Goal: Transaction & Acquisition: Purchase product/service

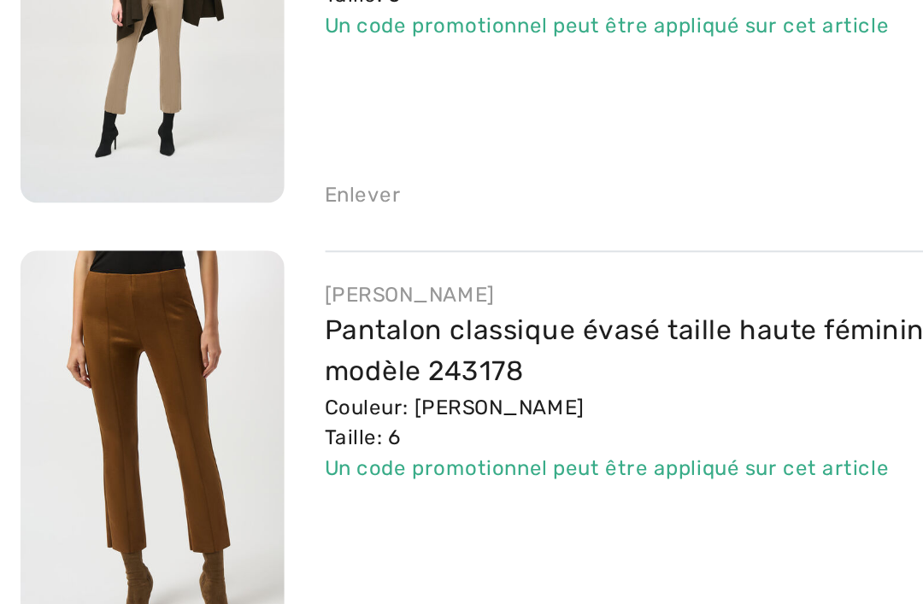
scroll to position [490, 0]
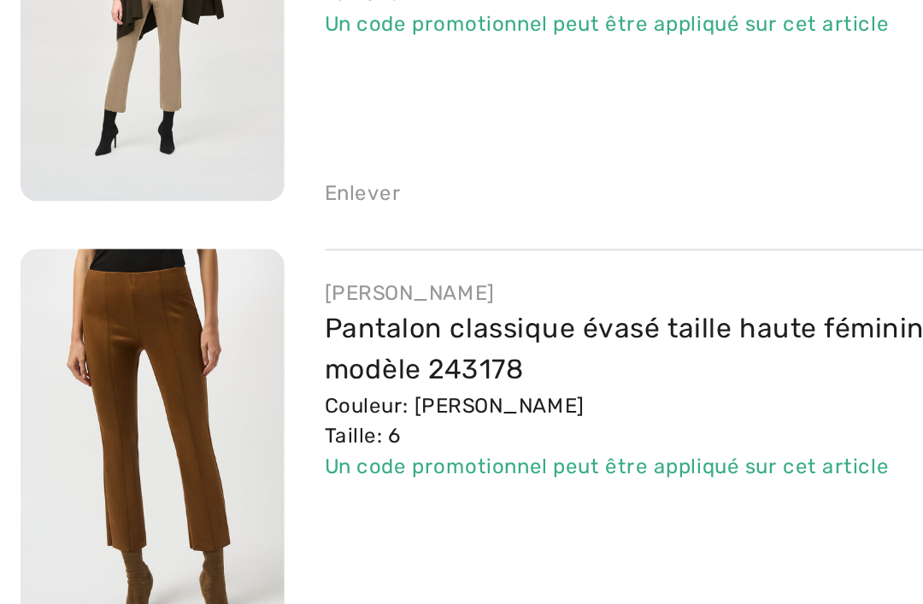
click at [279, 431] on link "Pantalon classique évasé taille haute féminin modèle 243178" at bounding box center [314, 449] width 302 height 37
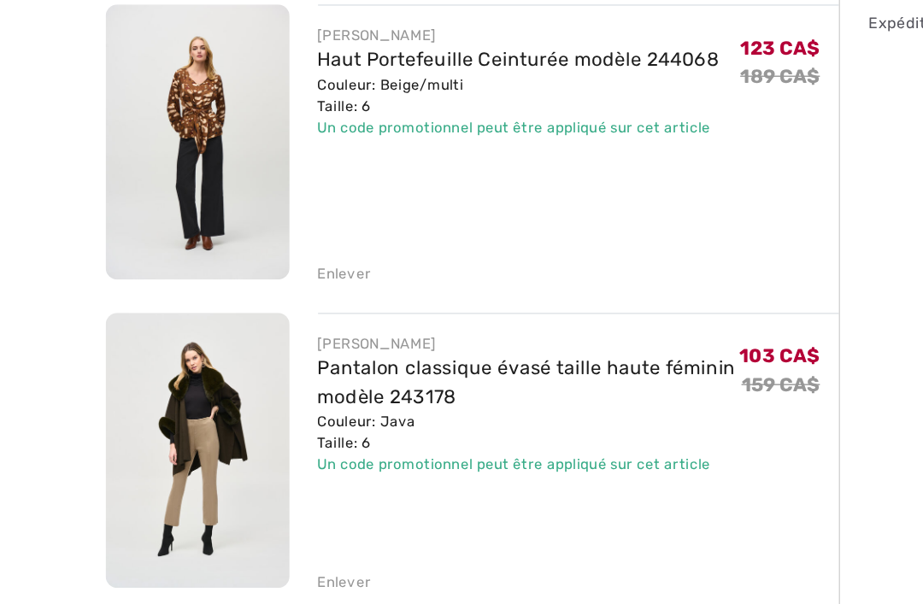
scroll to position [355, 0]
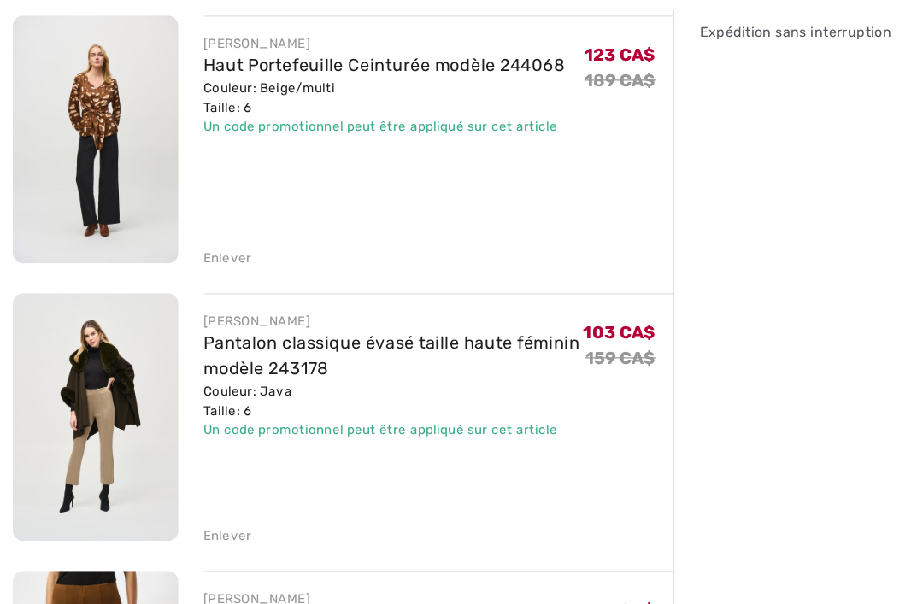
click at [200, 498] on div "Enlever" at bounding box center [182, 505] width 38 height 15
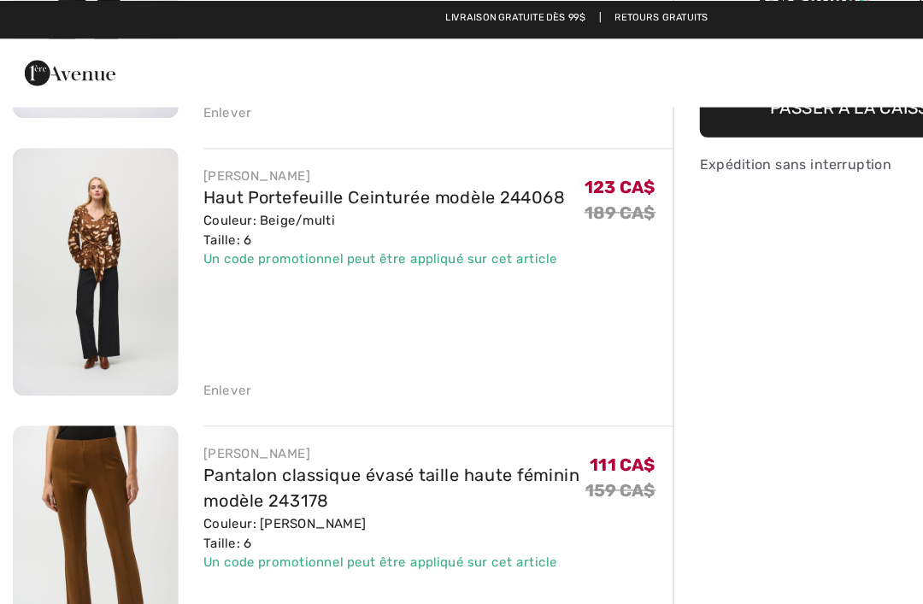
scroll to position [327, 0]
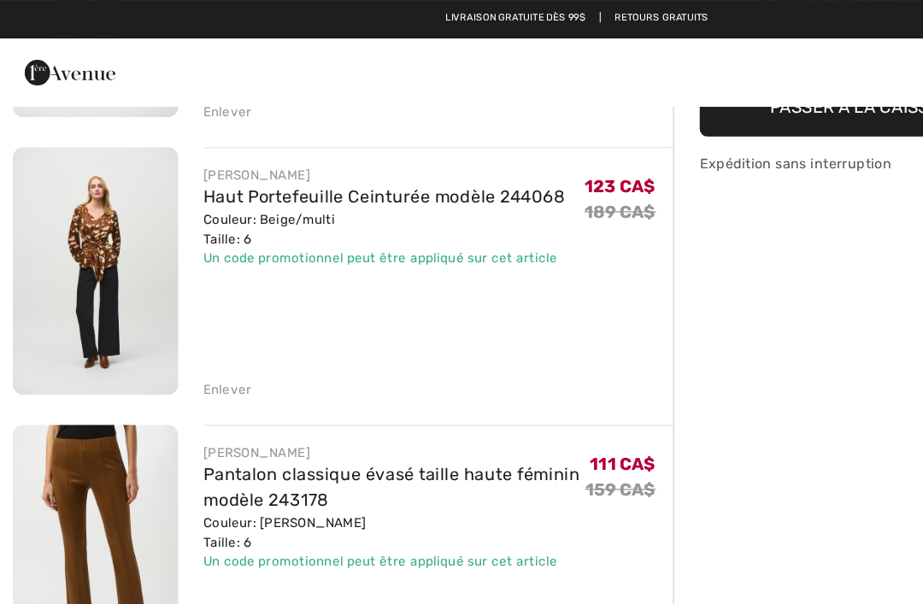
click at [396, 157] on link "Haut Portefeuille Ceinturée modèle 244068" at bounding box center [307, 157] width 289 height 16
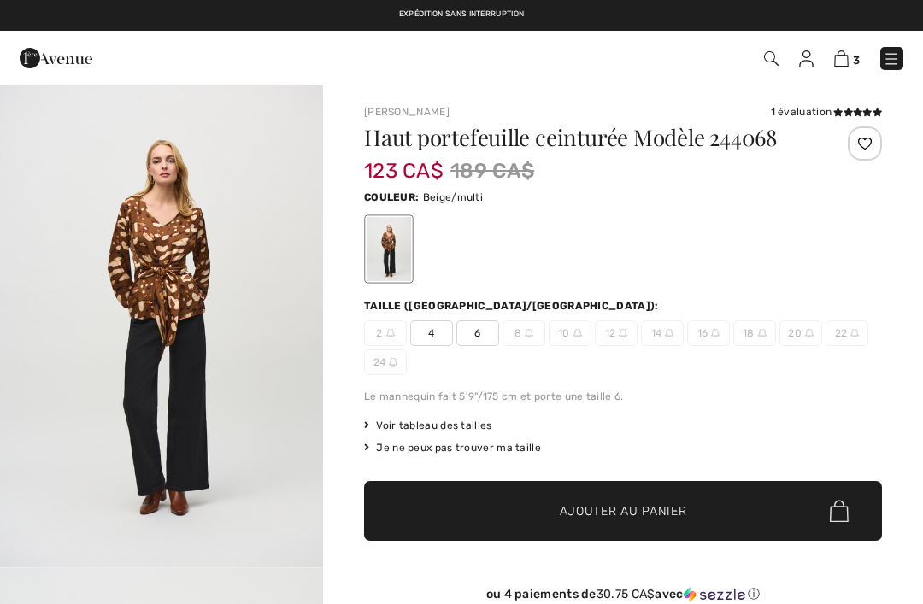
checkbox input "true"
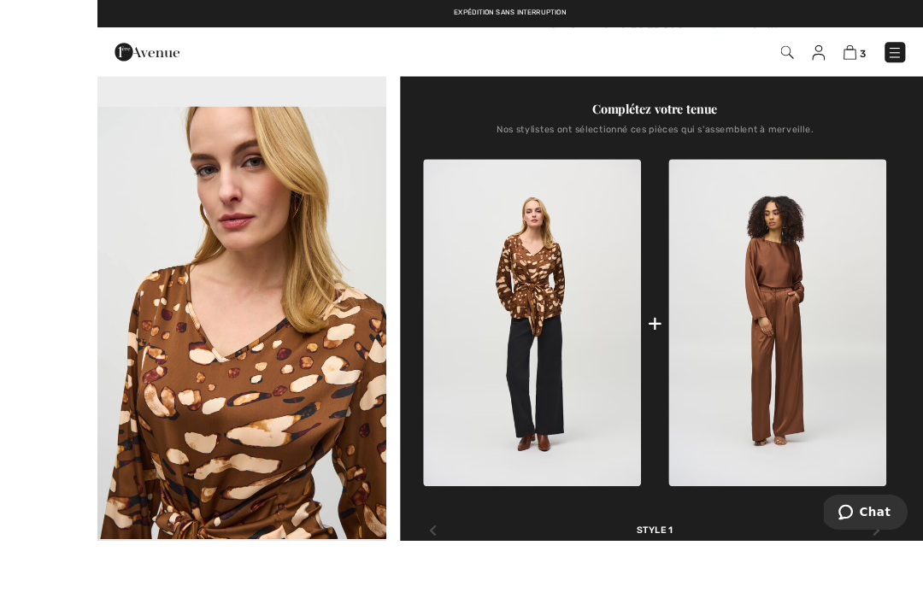
scroll to position [646, 0]
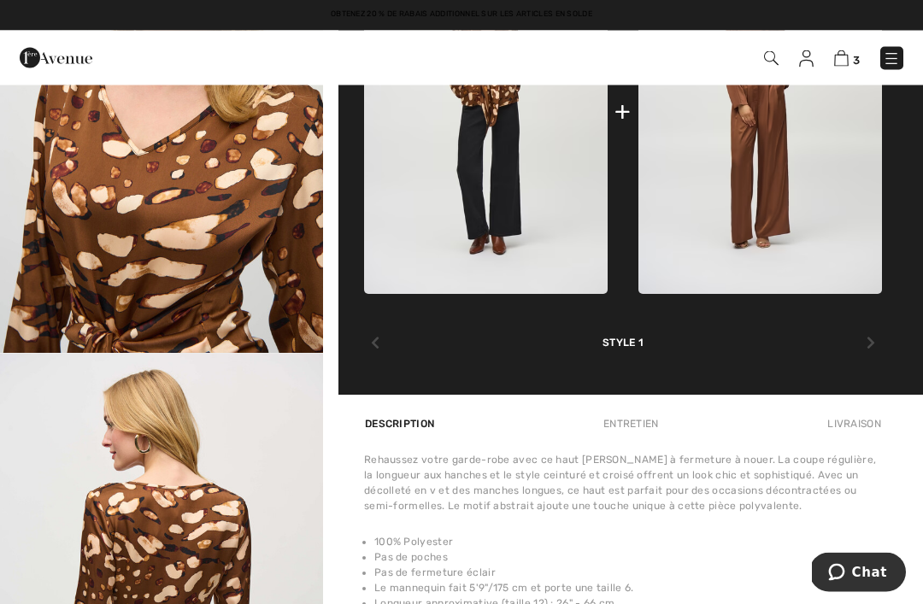
click at [871, 347] on icon at bounding box center [870, 344] width 9 height 14
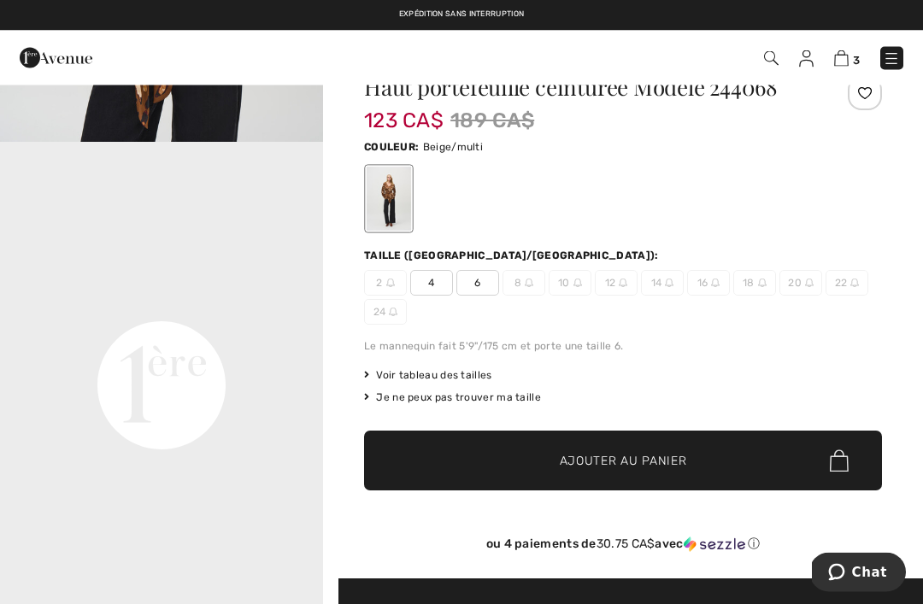
scroll to position [0, 0]
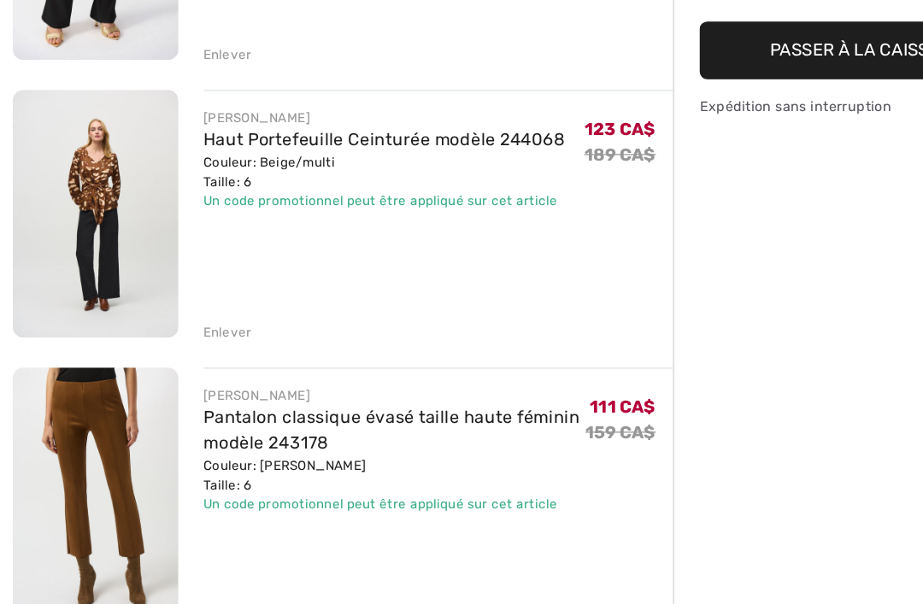
scroll to position [296, 0]
click at [428, 403] on link "Pantalon classique évasé taille haute féminin modèle 243178" at bounding box center [314, 421] width 302 height 37
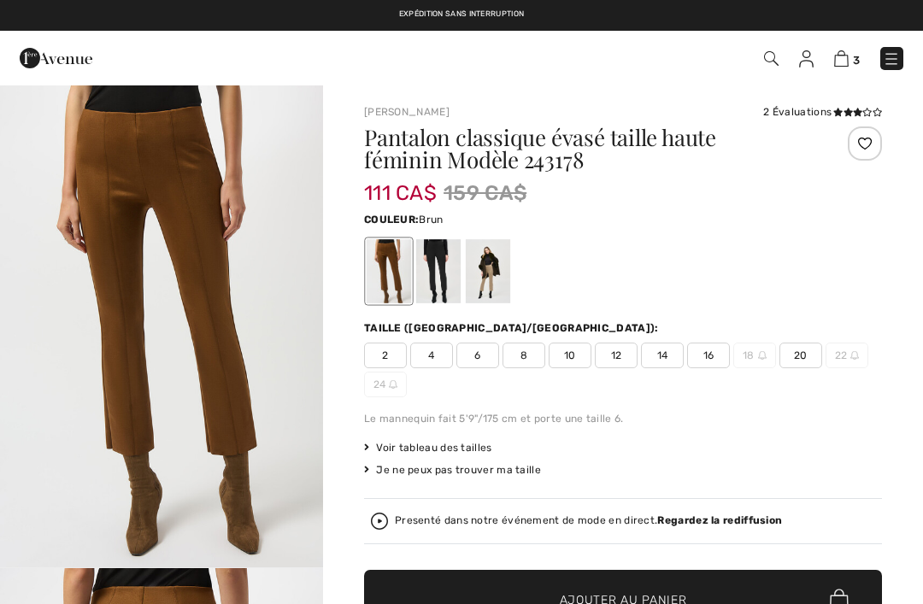
checkbox input "true"
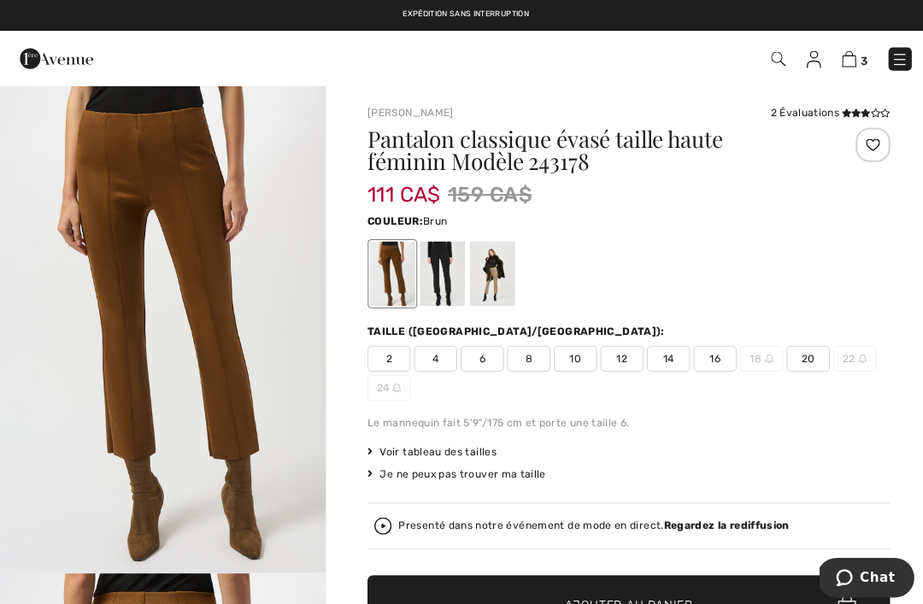
click at [848, 58] on img at bounding box center [841, 58] width 15 height 16
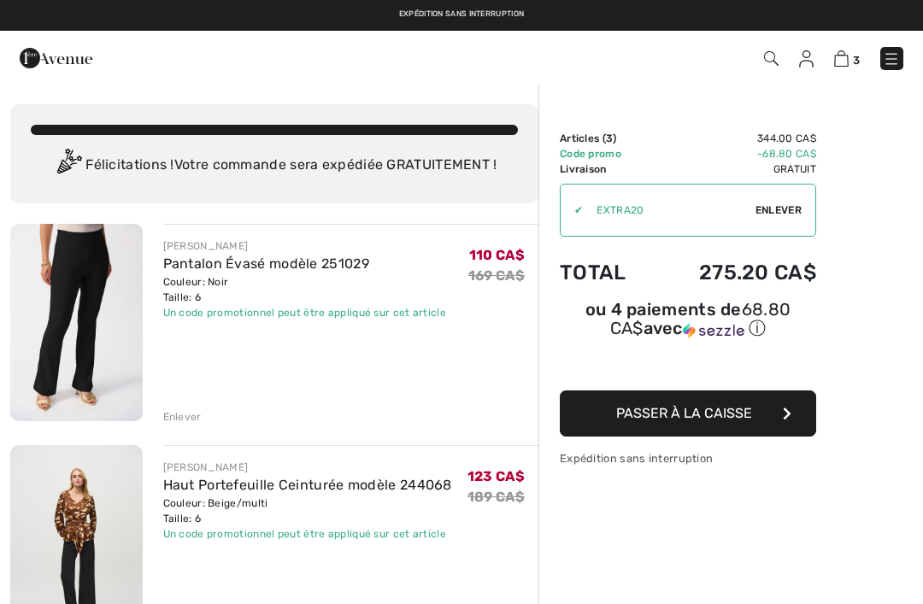
click at [341, 268] on link "Pantalon Évasé modèle 251029" at bounding box center [266, 263] width 206 height 16
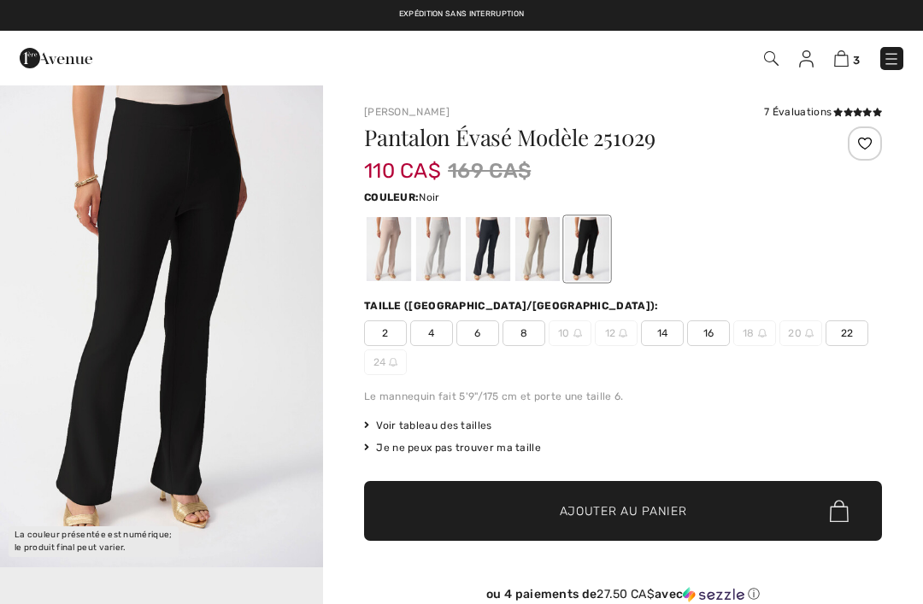
checkbox input "true"
click at [533, 243] on div at bounding box center [537, 249] width 44 height 64
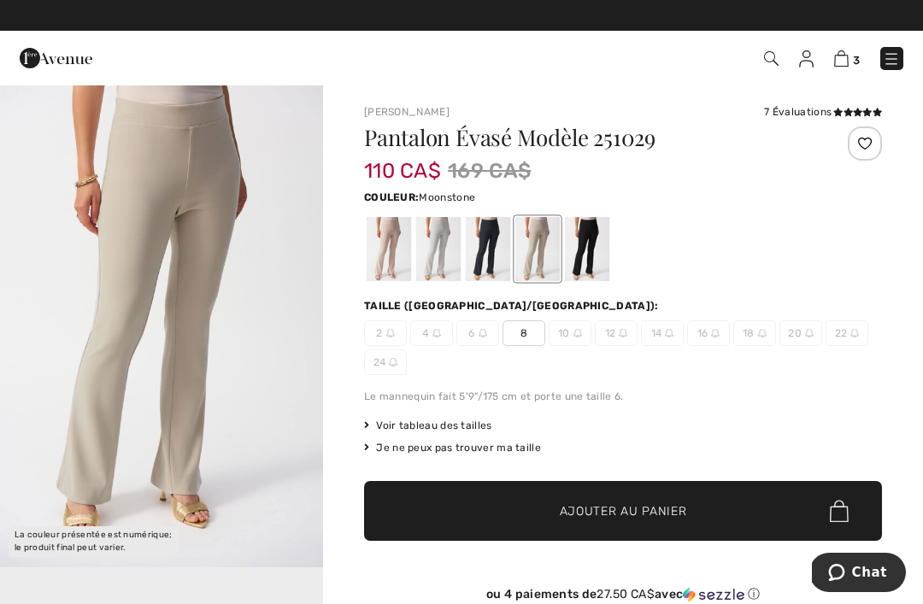
click at [386, 247] on div at bounding box center [388, 249] width 44 height 64
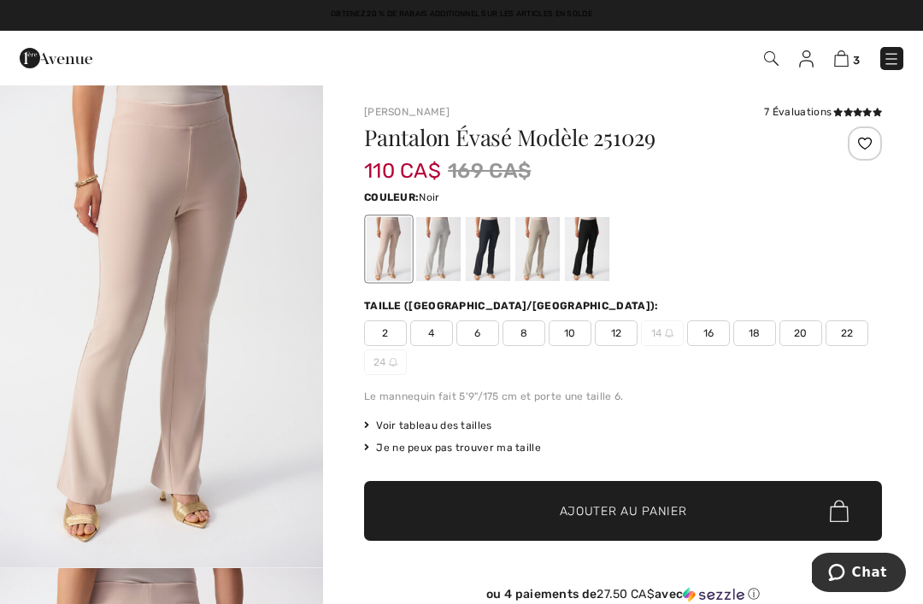
click at [590, 248] on div at bounding box center [587, 249] width 44 height 64
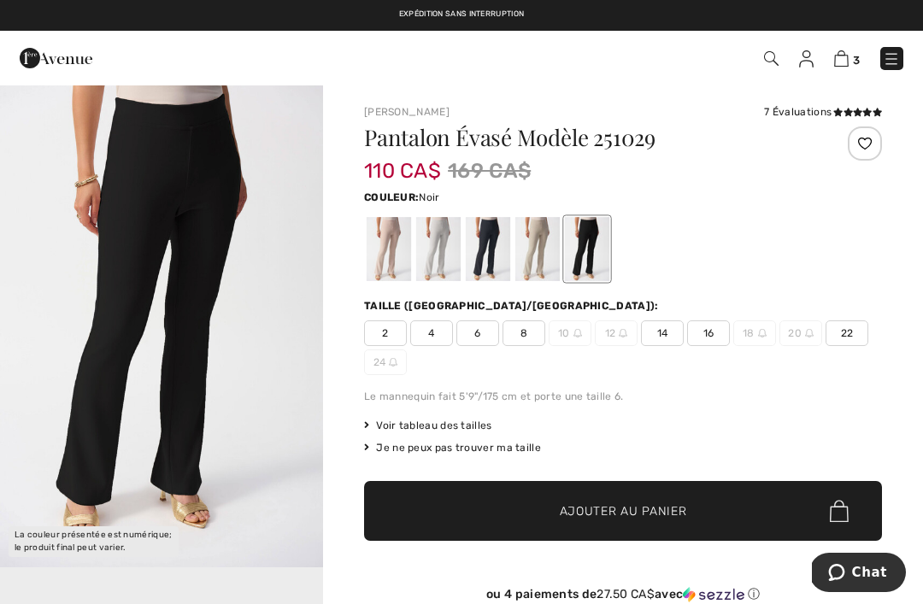
click at [847, 53] on img at bounding box center [841, 58] width 15 height 16
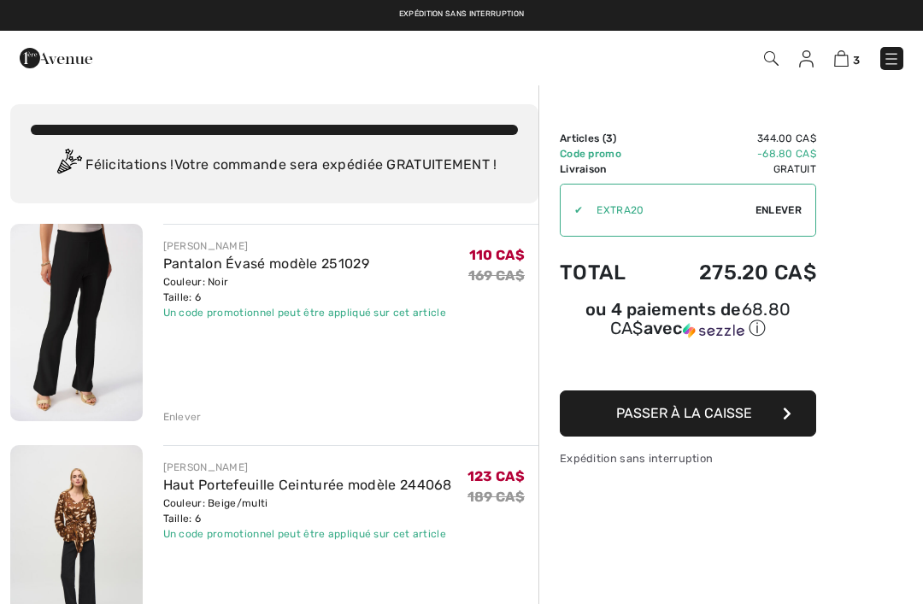
click at [322, 265] on link "Pantalon Évasé modèle 251029" at bounding box center [266, 263] width 206 height 16
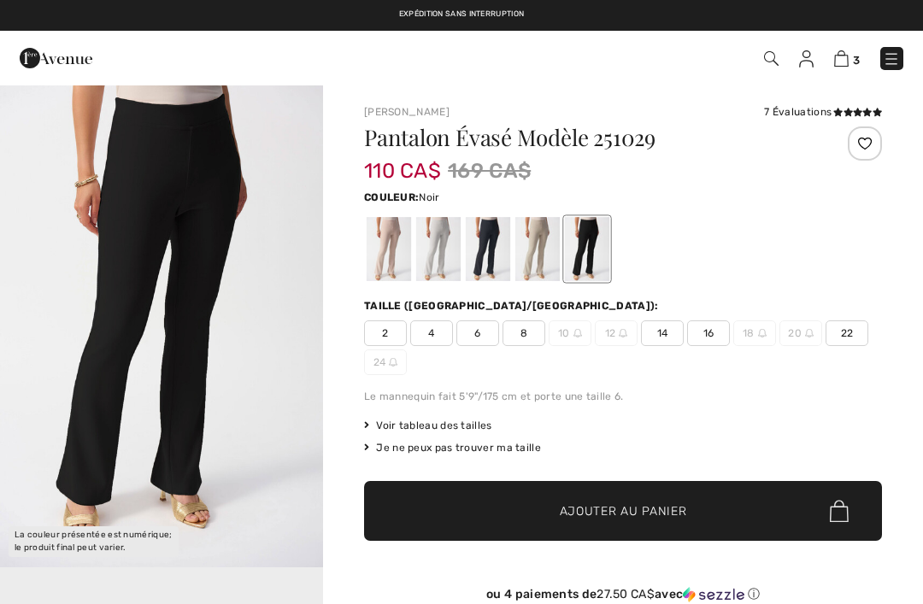
click at [808, 111] on div "7 Évaluations" at bounding box center [823, 111] width 118 height 15
checkbox input "true"
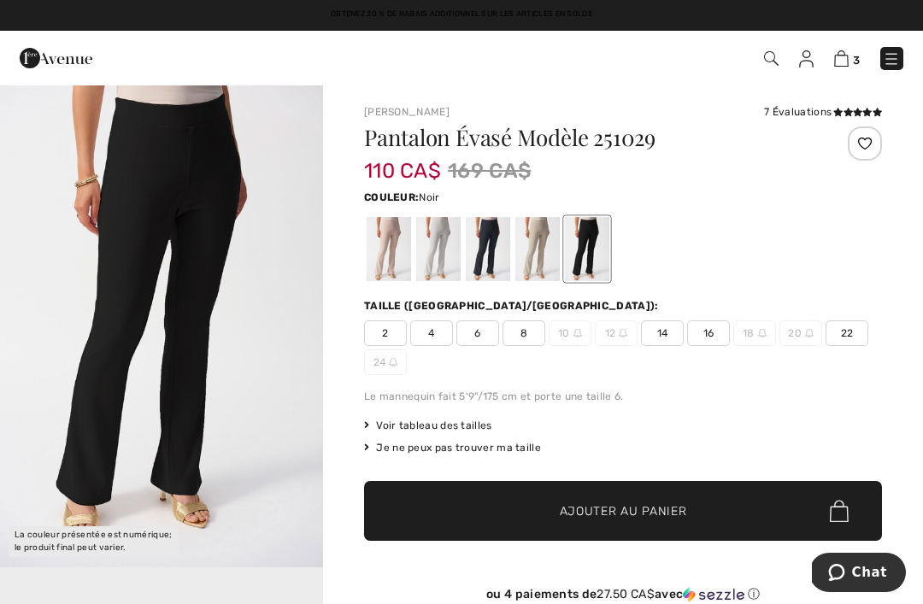
click at [858, 108] on icon at bounding box center [857, 112] width 9 height 9
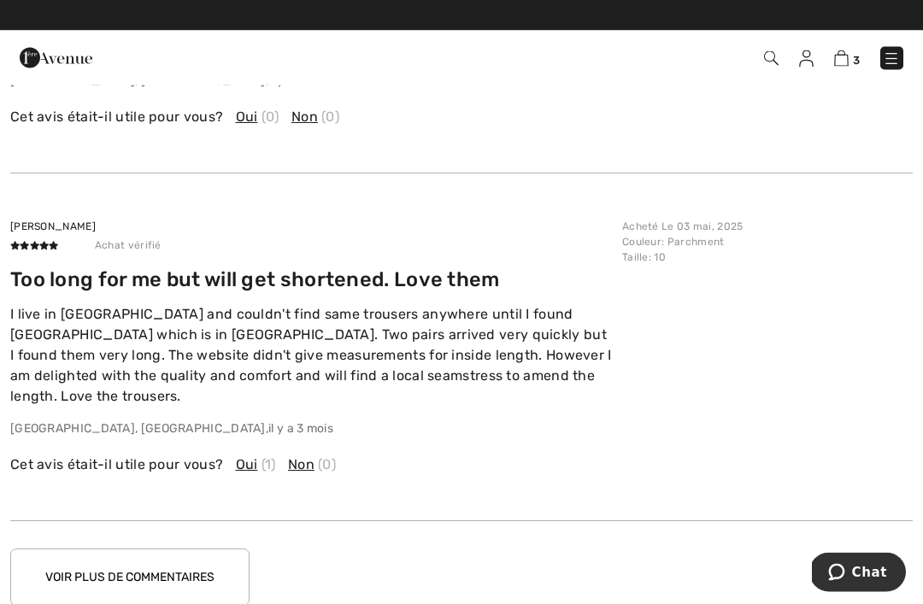
scroll to position [2635, 0]
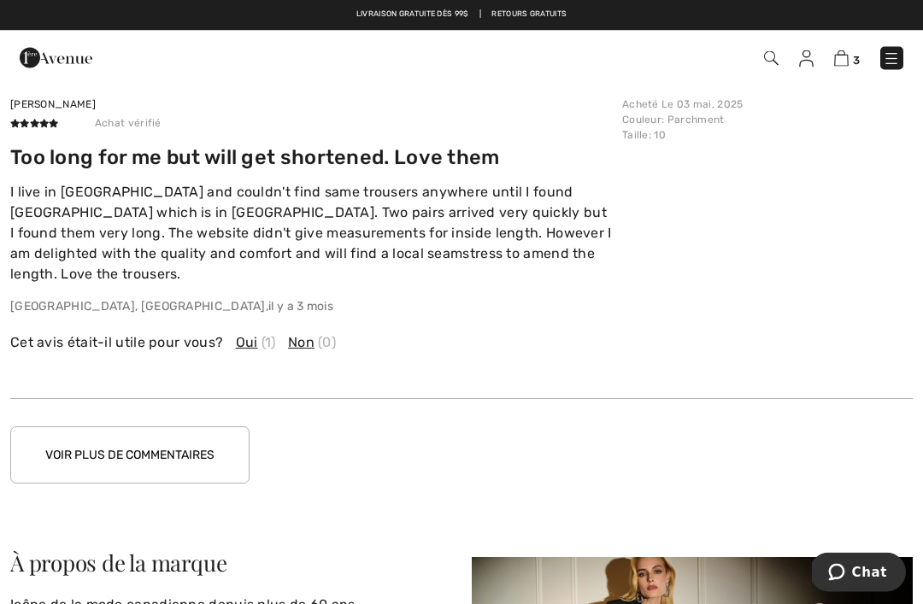
click at [194, 432] on button "Voir plus de commentaires" at bounding box center [129, 455] width 239 height 57
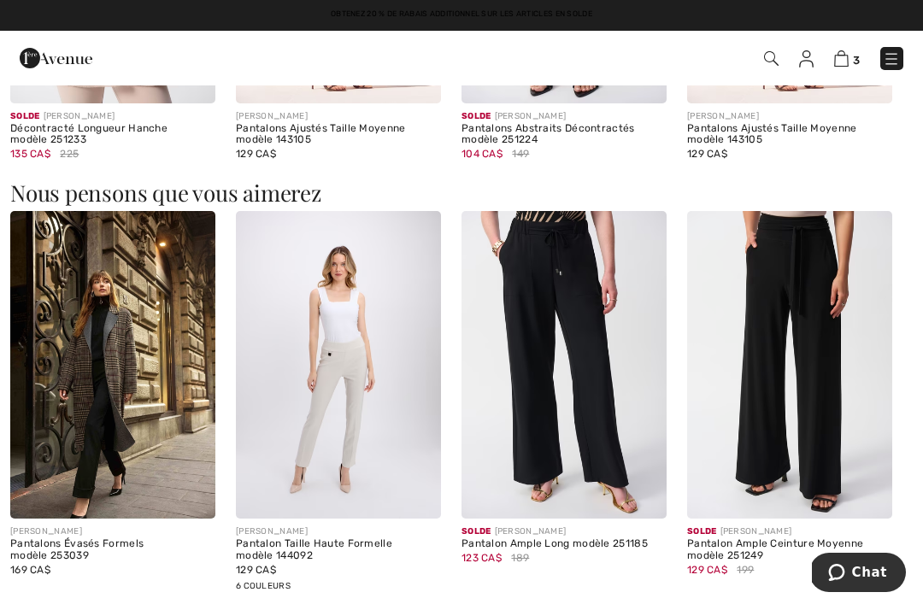
scroll to position [1338, 0]
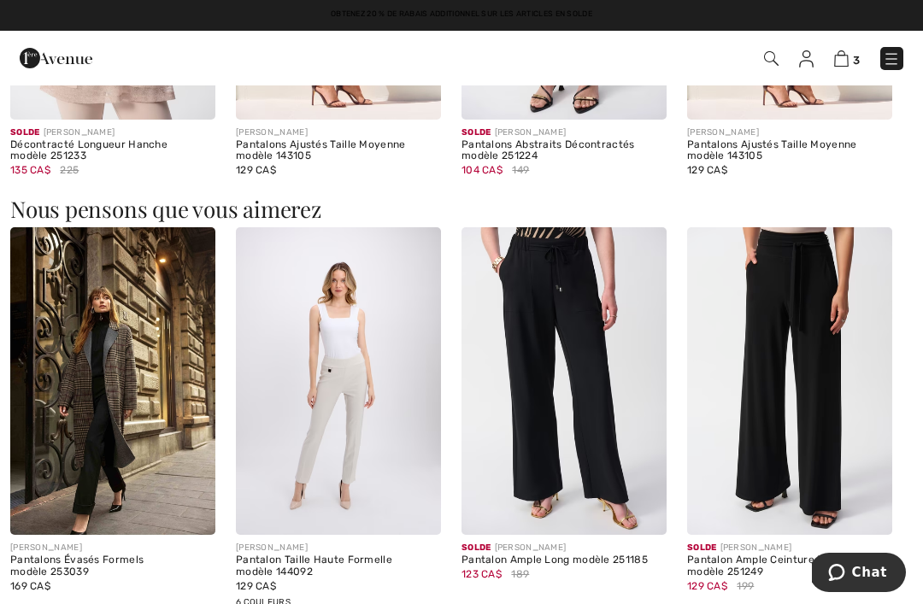
click at [843, 62] on img at bounding box center [841, 58] width 15 height 16
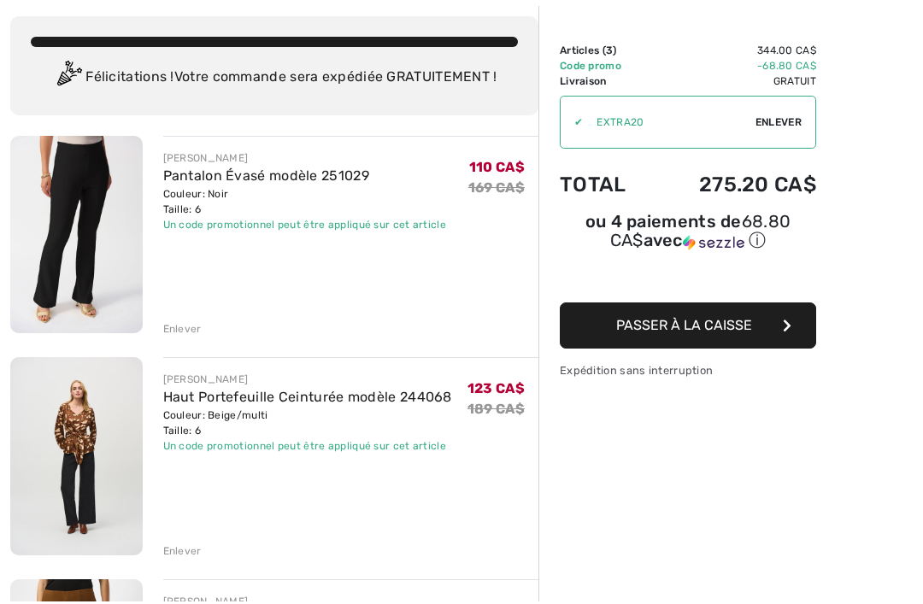
scroll to position [89, 0]
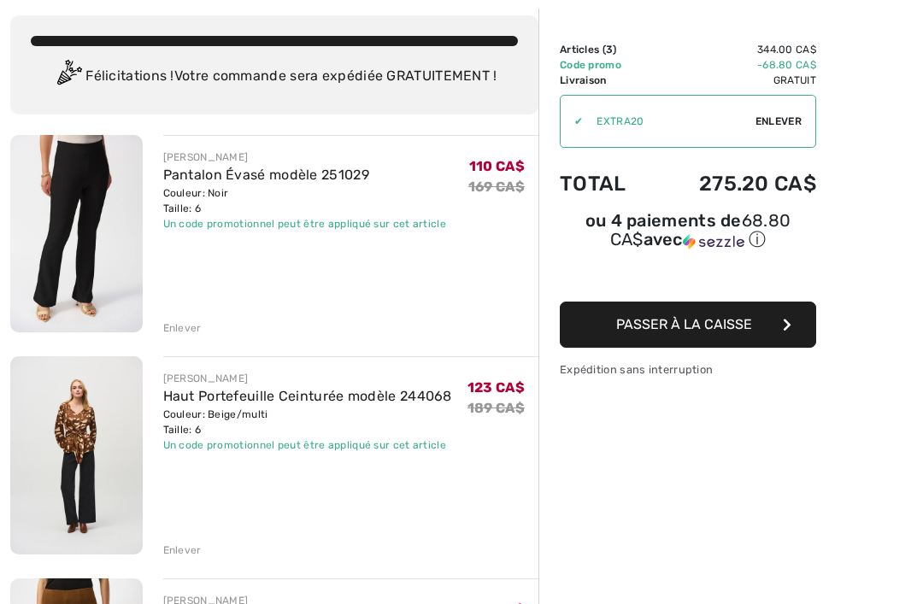
click at [349, 400] on link "Haut Portefeuille Ceinturée modèle 244068" at bounding box center [307, 396] width 289 height 16
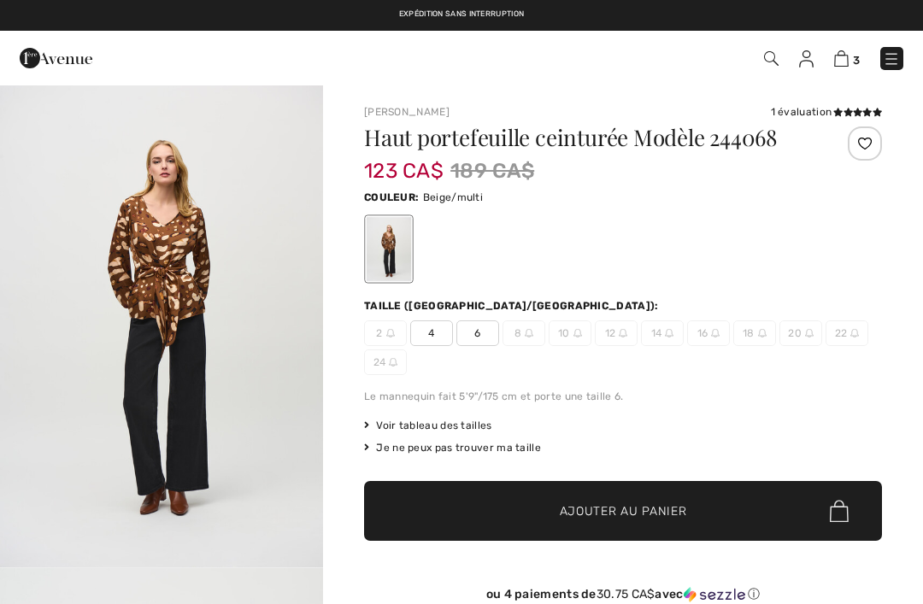
checkbox input "true"
click at [845, 110] on icon at bounding box center [847, 112] width 9 height 9
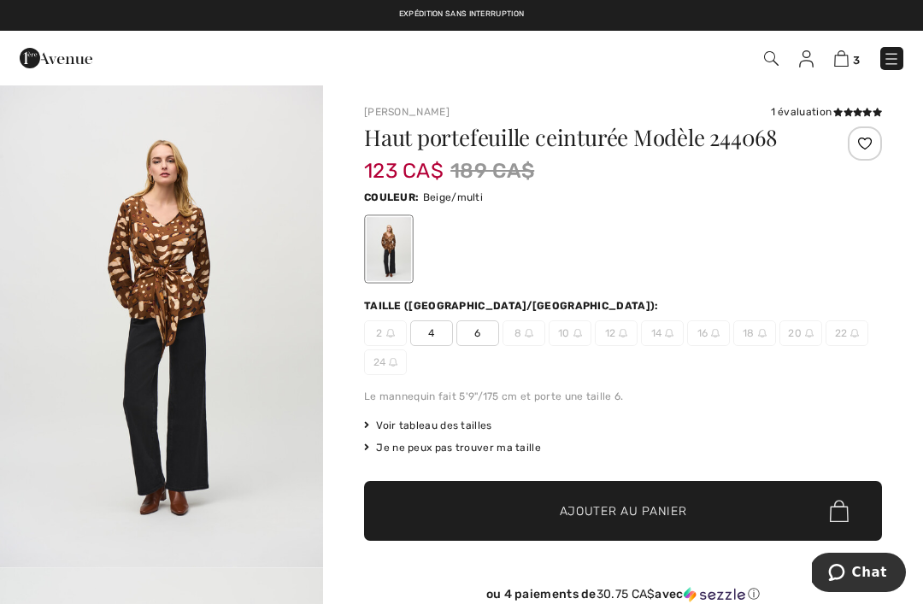
scroll to position [2814, 0]
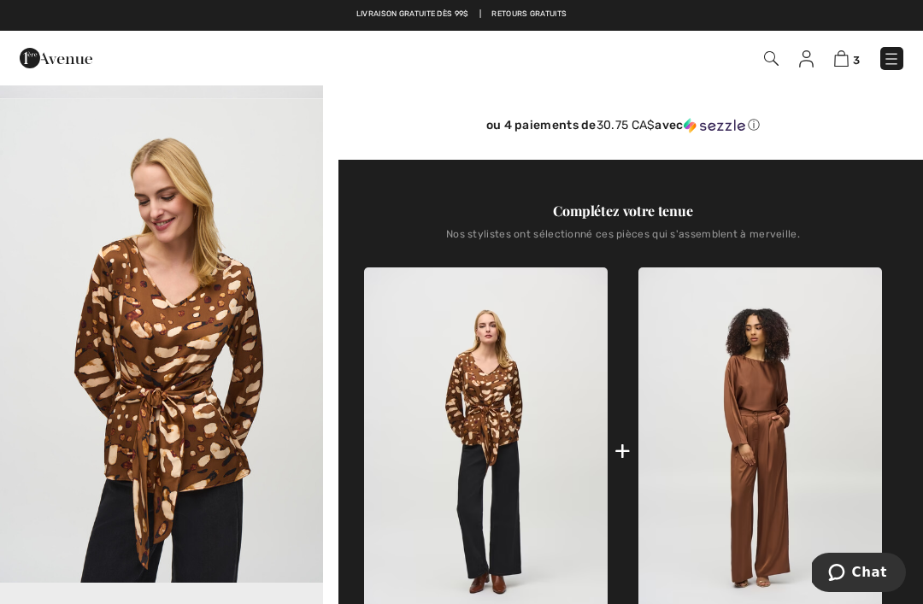
scroll to position [455, 0]
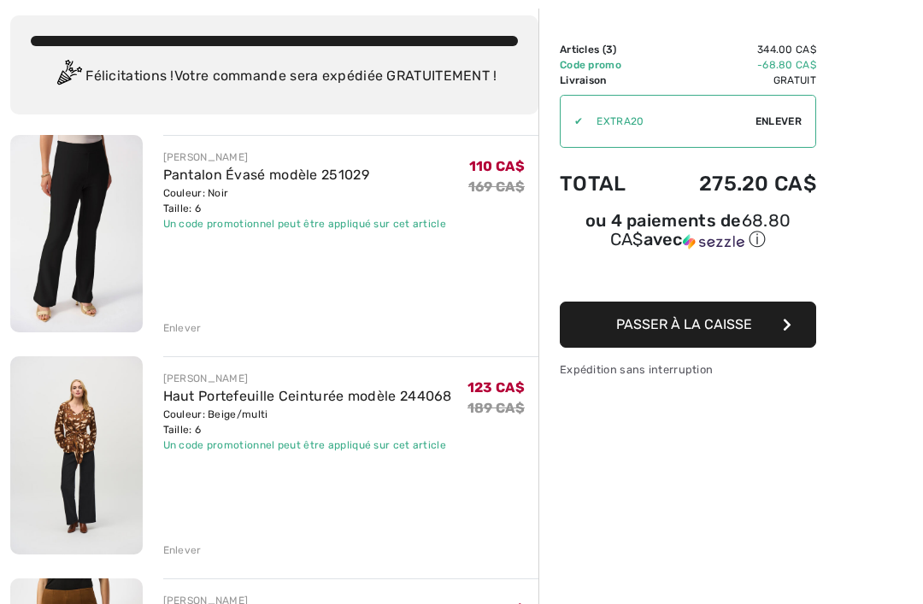
click at [375, 398] on link "Haut Portefeuille Ceinturée modèle 244068" at bounding box center [307, 396] width 289 height 16
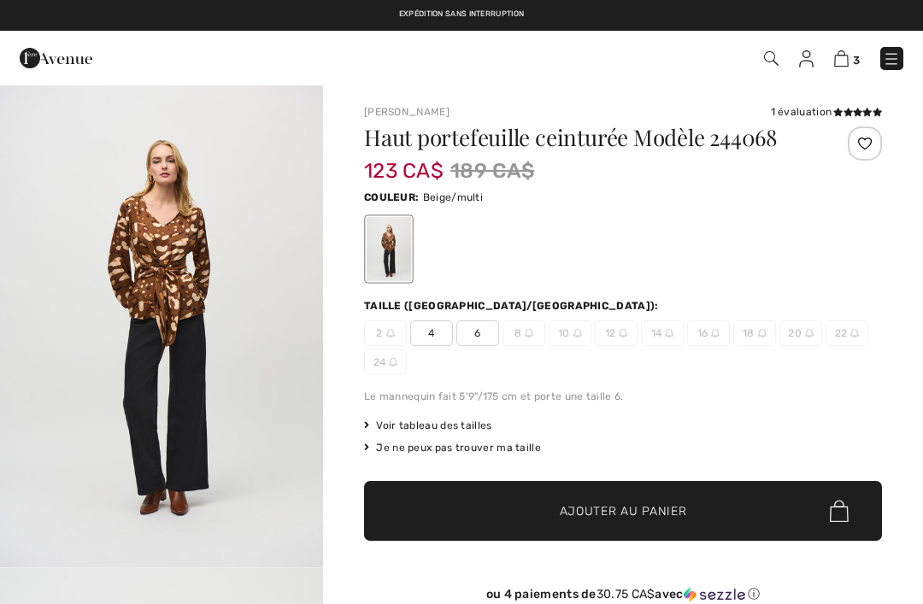
checkbox input "true"
click at [846, 110] on icon at bounding box center [847, 112] width 9 height 9
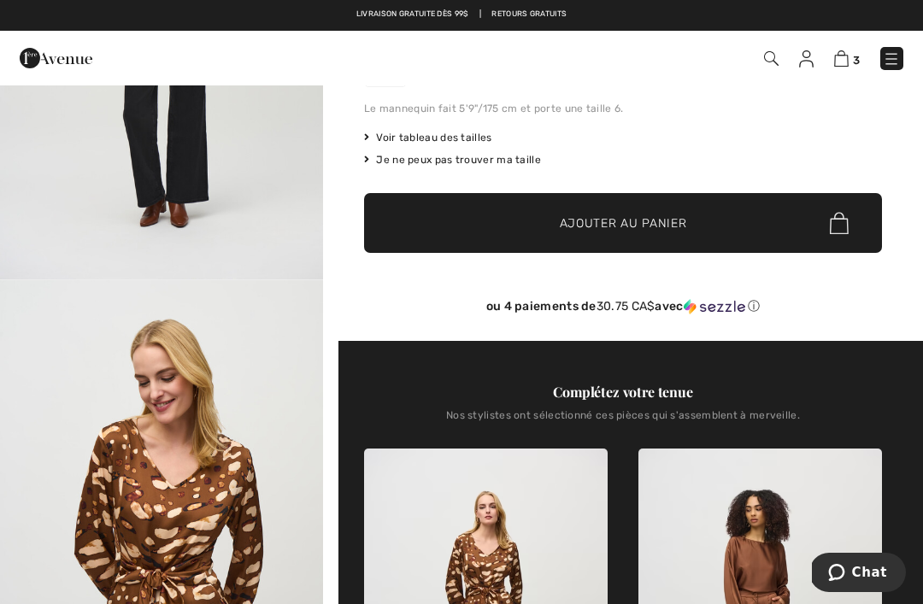
scroll to position [272, 0]
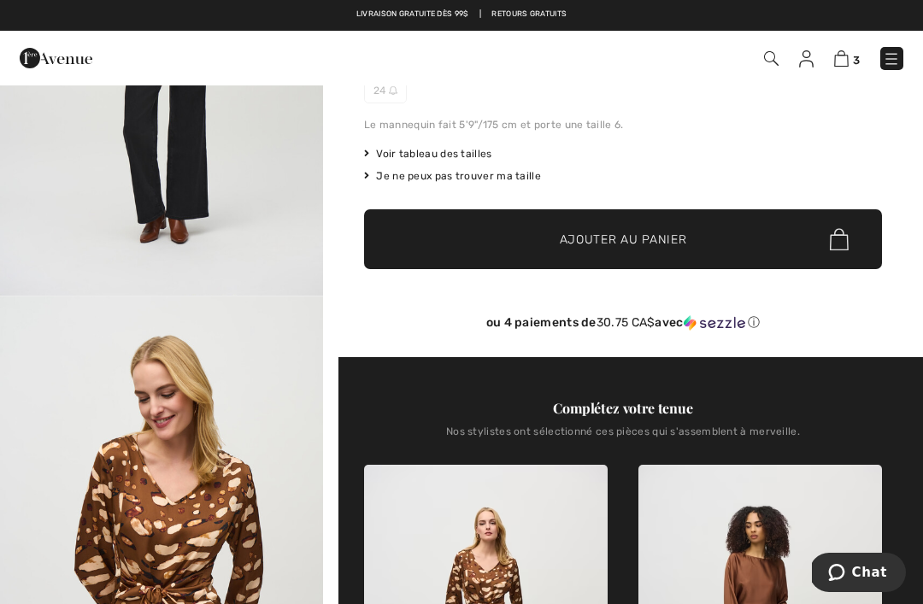
click at [847, 55] on img at bounding box center [841, 58] width 15 height 16
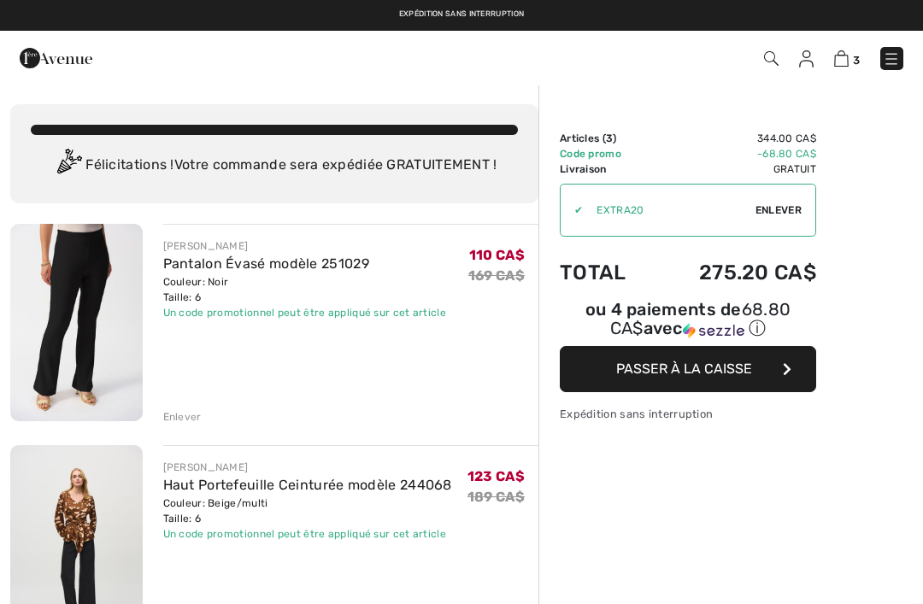
checkbox input "true"
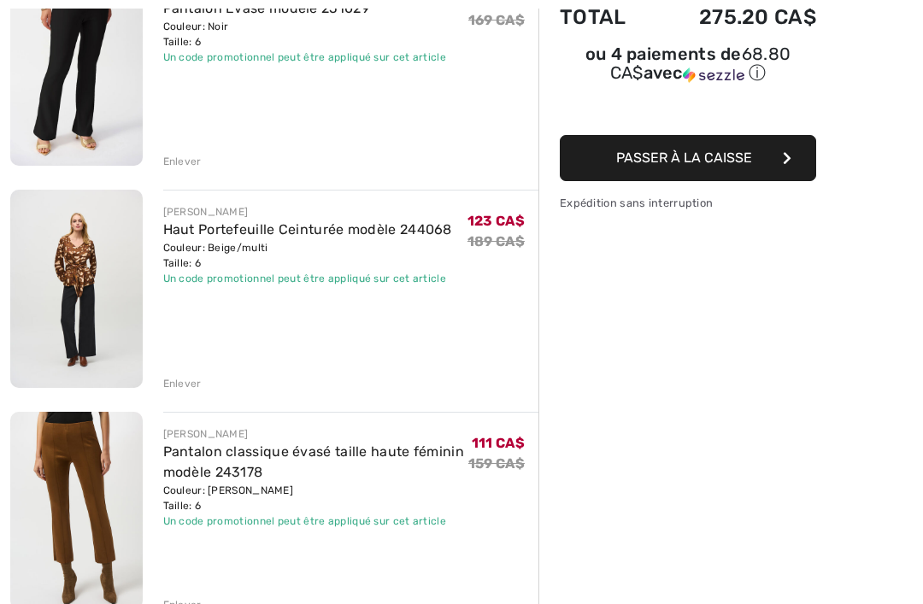
scroll to position [256, 0]
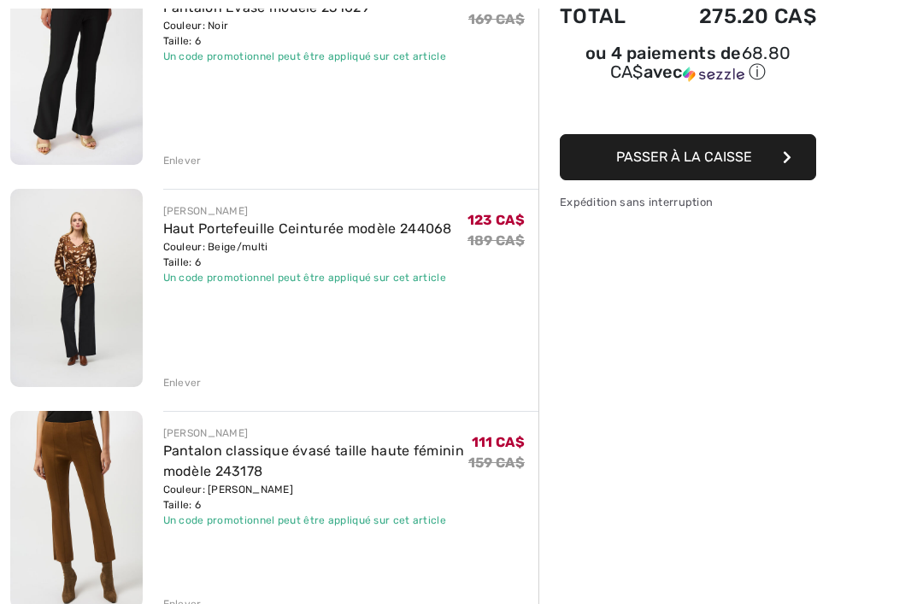
click at [394, 455] on link "Pantalon classique évasé taille haute féminin modèle 243178" at bounding box center [314, 461] width 302 height 37
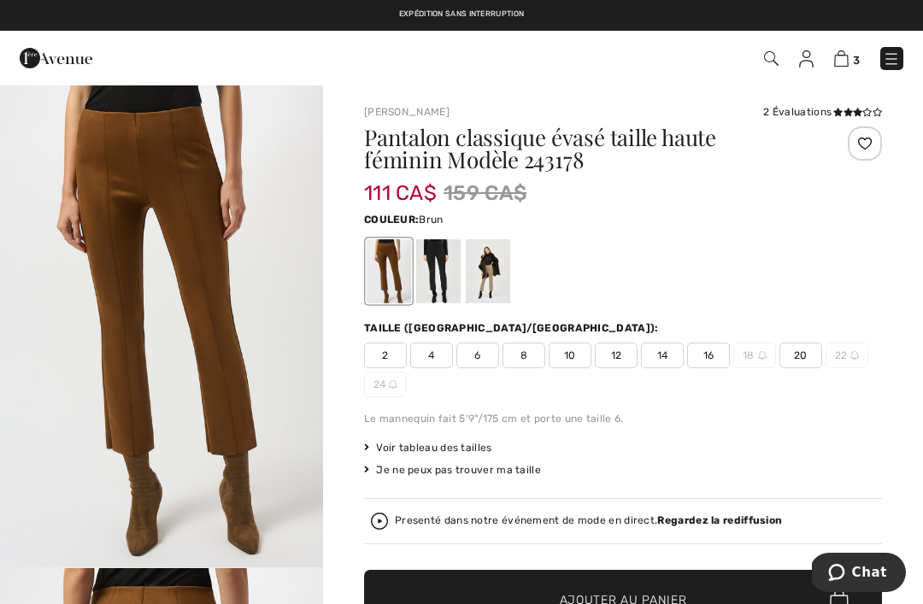
click at [810, 108] on div "2 Évaluations" at bounding box center [822, 111] width 119 height 15
click at [803, 122] on div "Joseph Ribkoff 2 Évaluations 2 Évaluations Pantalon classique évasé taille haut…" at bounding box center [623, 410] width 518 height 613
click at [796, 110] on div "2 Évaluations" at bounding box center [822, 111] width 119 height 15
click at [818, 114] on div "2 Évaluations" at bounding box center [822, 111] width 119 height 15
click at [844, 113] on icon at bounding box center [847, 112] width 9 height 9
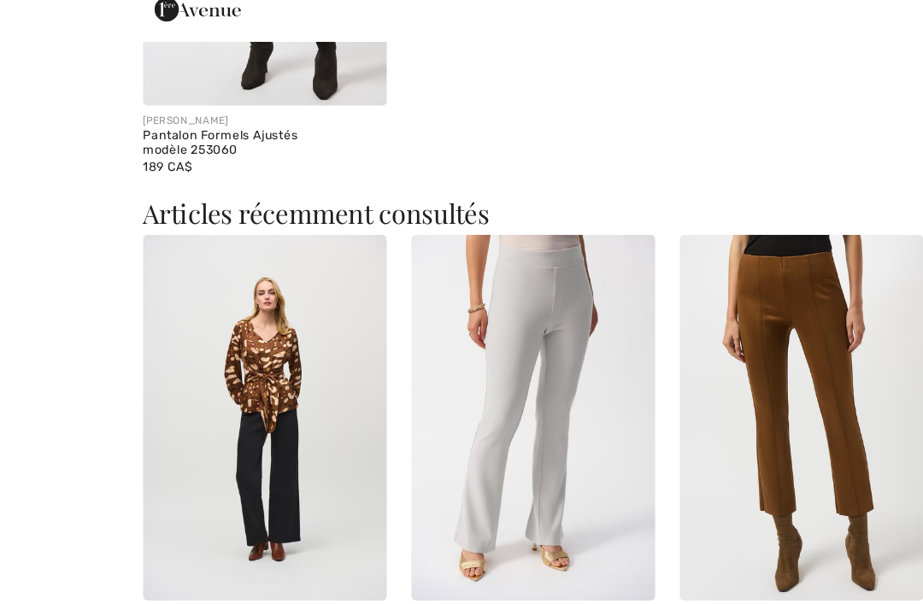
scroll to position [2412, 0]
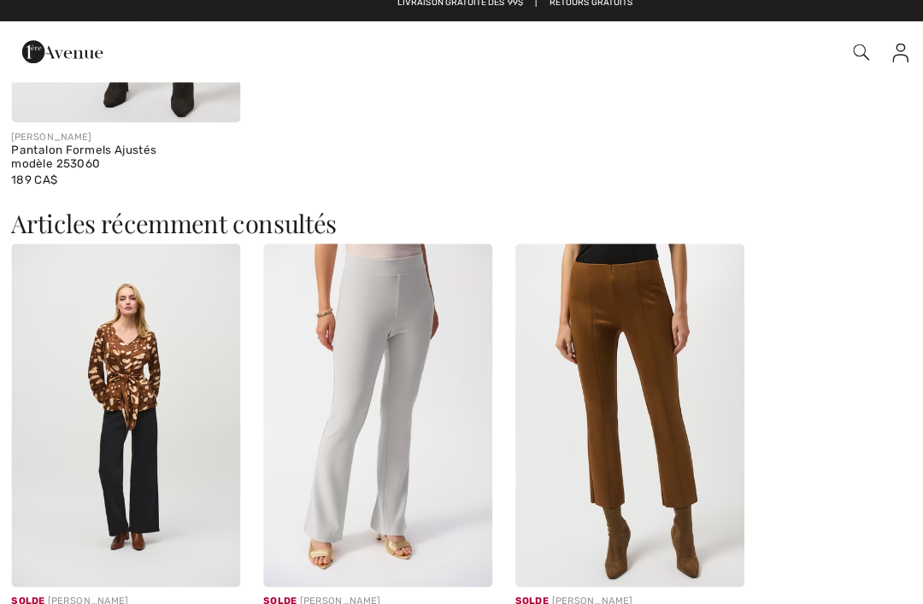
click at [141, 557] on div "Haut Portefeuille Ceinturée modèle 244068" at bounding box center [112, 569] width 205 height 24
click at [128, 557] on div "Haut Portefeuille Ceinturée modèle 244068" at bounding box center [112, 569] width 205 height 24
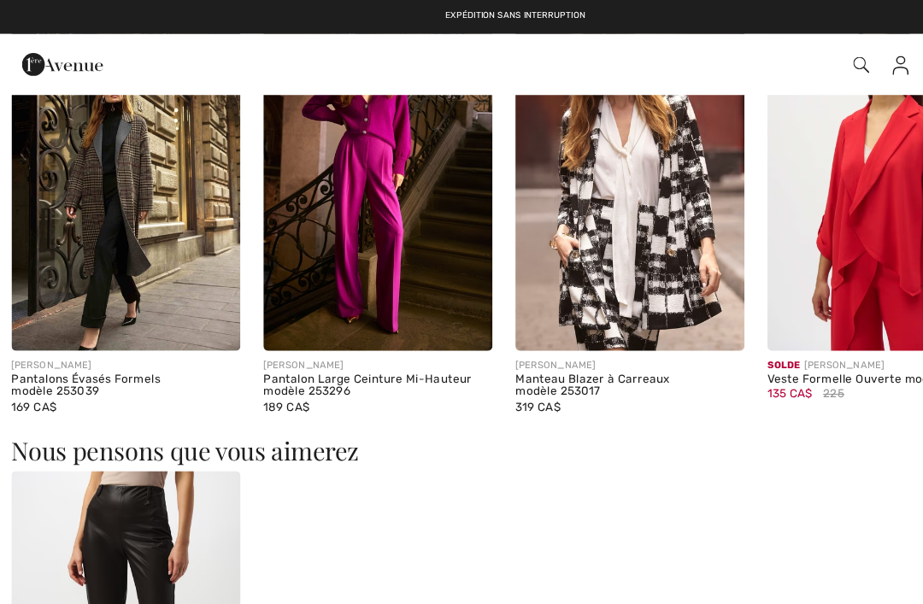
scroll to position [1510, 0]
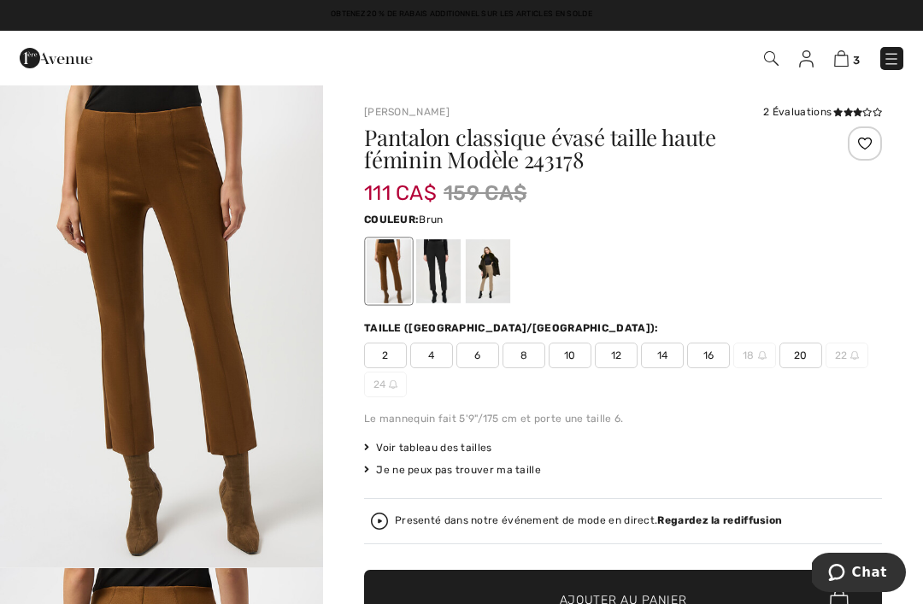
click at [847, 56] on img at bounding box center [841, 58] width 15 height 16
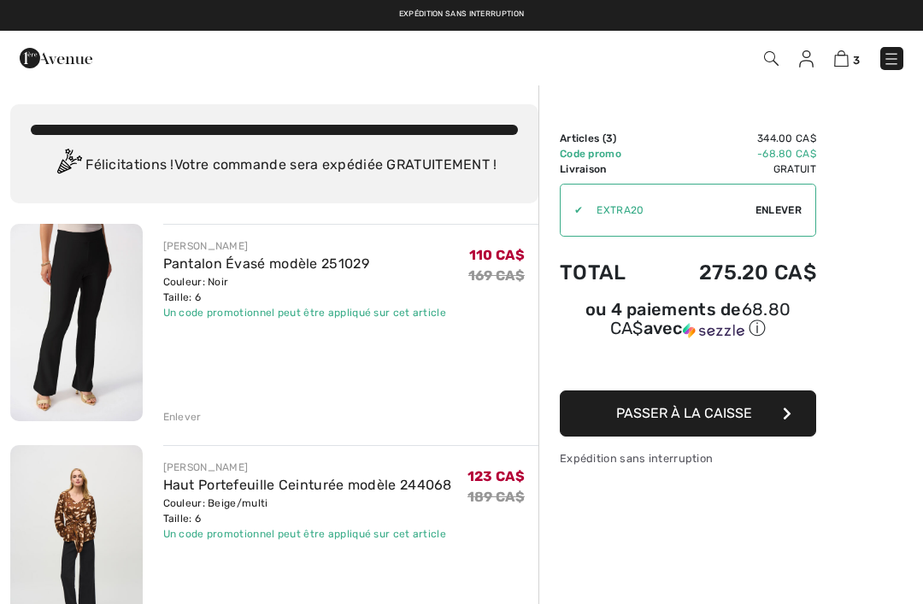
checkbox input "true"
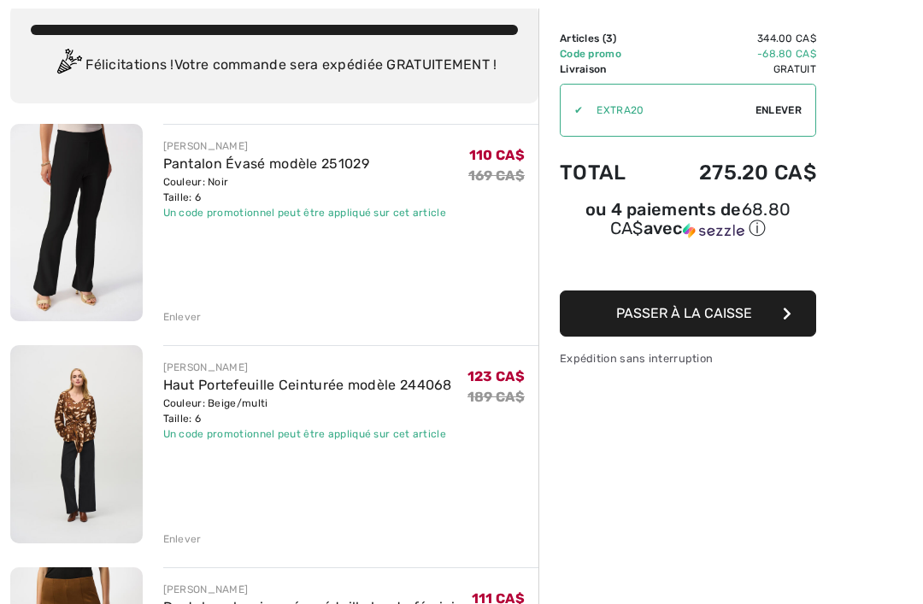
click at [360, 386] on link "Haut Portefeuille Ceinturée modèle 244068" at bounding box center [307, 385] width 289 height 16
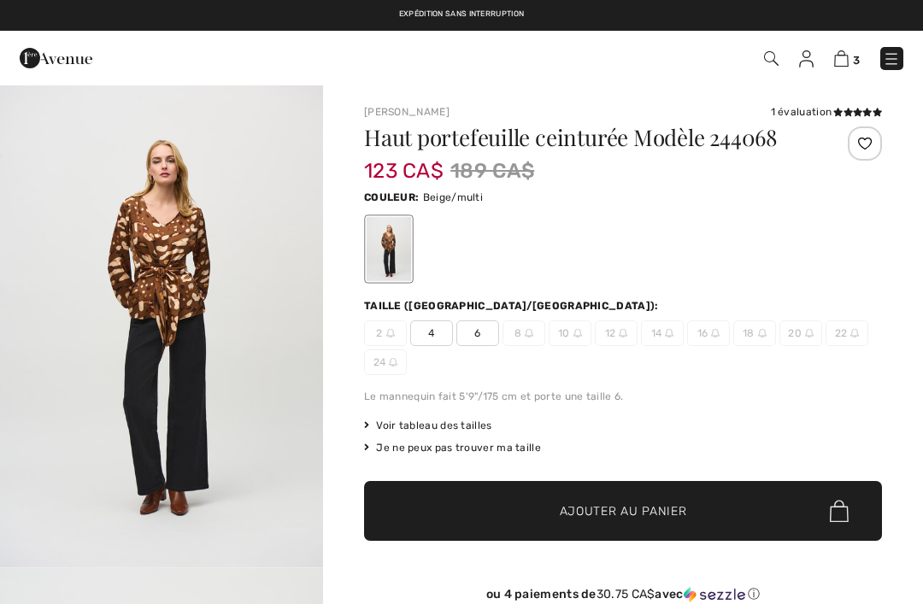
checkbox input "true"
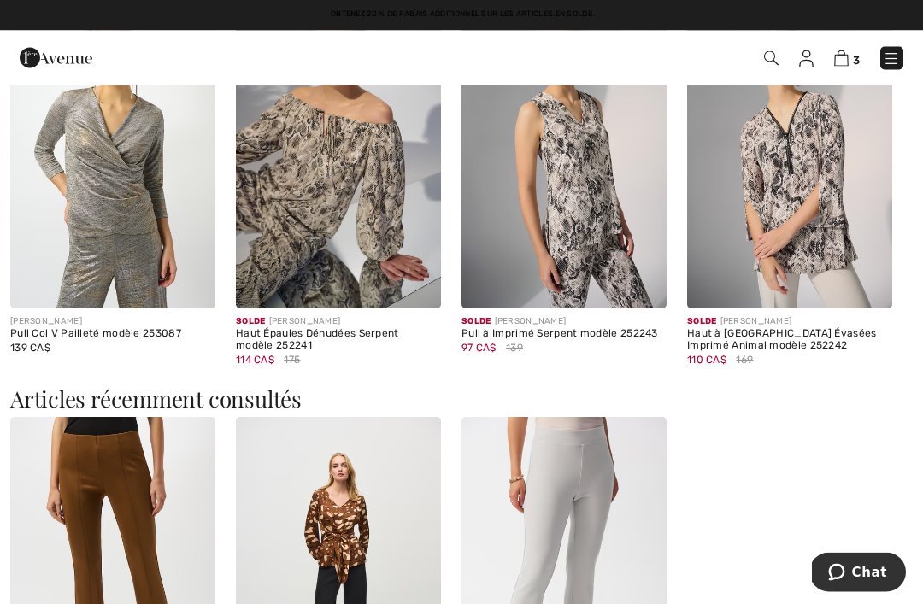
scroll to position [2090, 0]
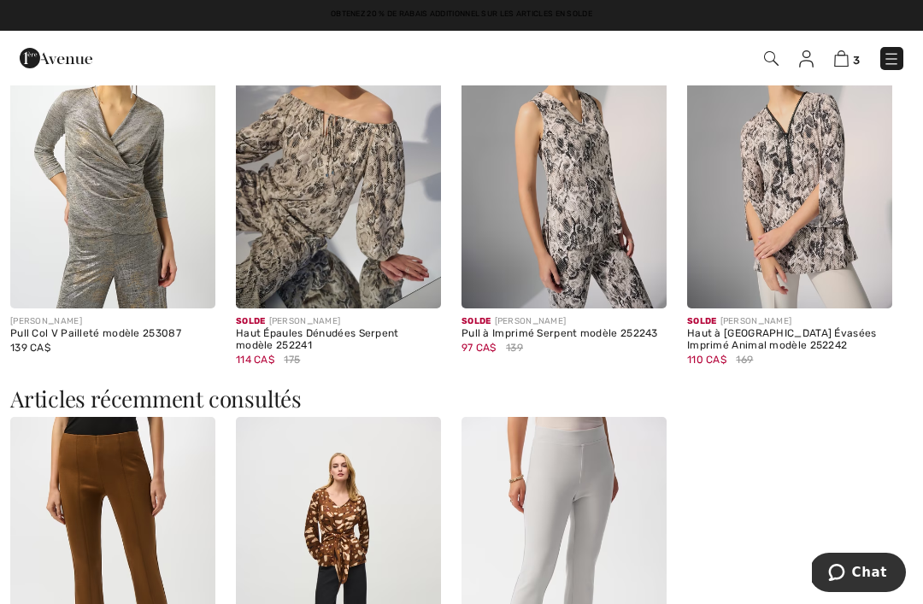
click at [822, 208] on img at bounding box center [789, 155] width 205 height 308
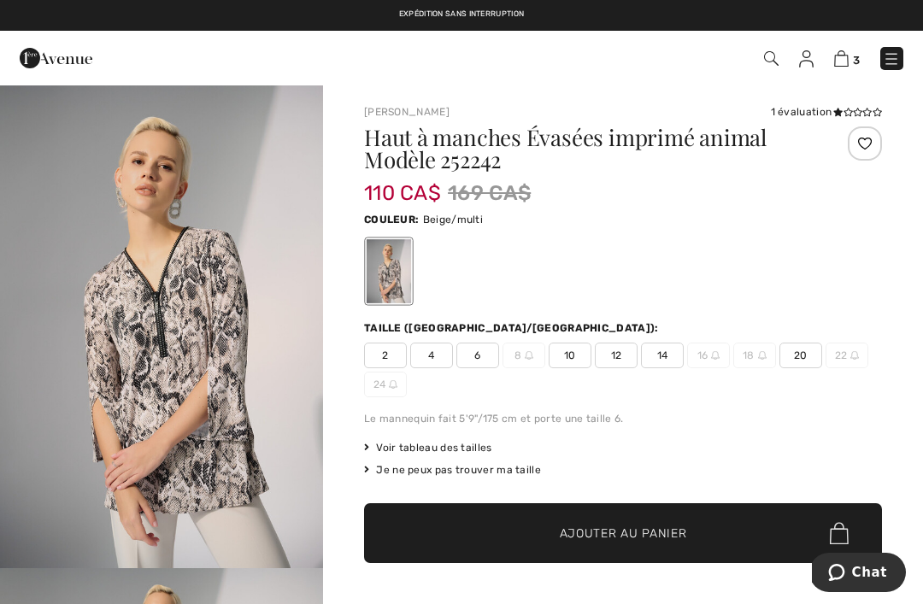
click at [806, 112] on div "1 évaluation" at bounding box center [826, 111] width 111 height 15
click at [835, 109] on icon at bounding box center [837, 112] width 9 height 9
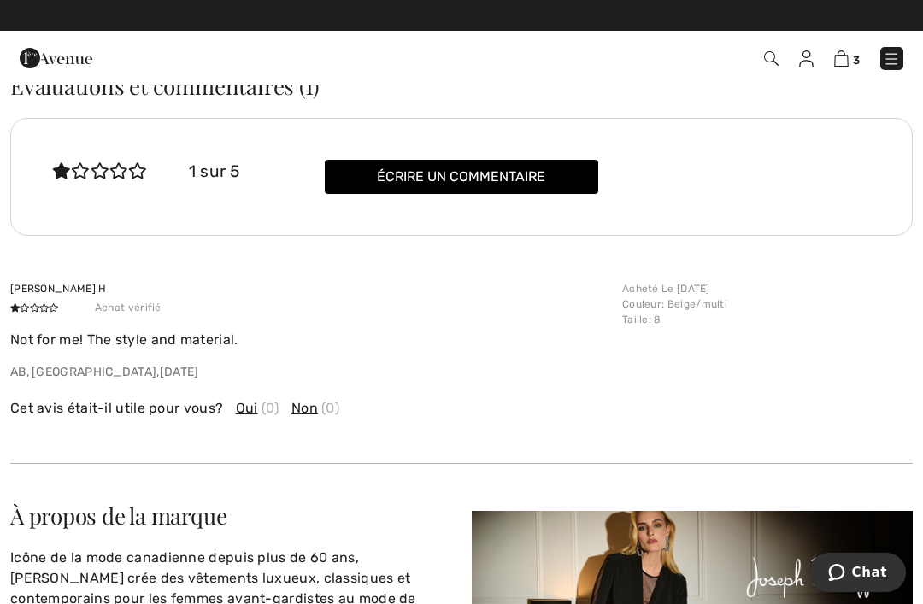
click at [847, 53] on img at bounding box center [841, 58] width 15 height 16
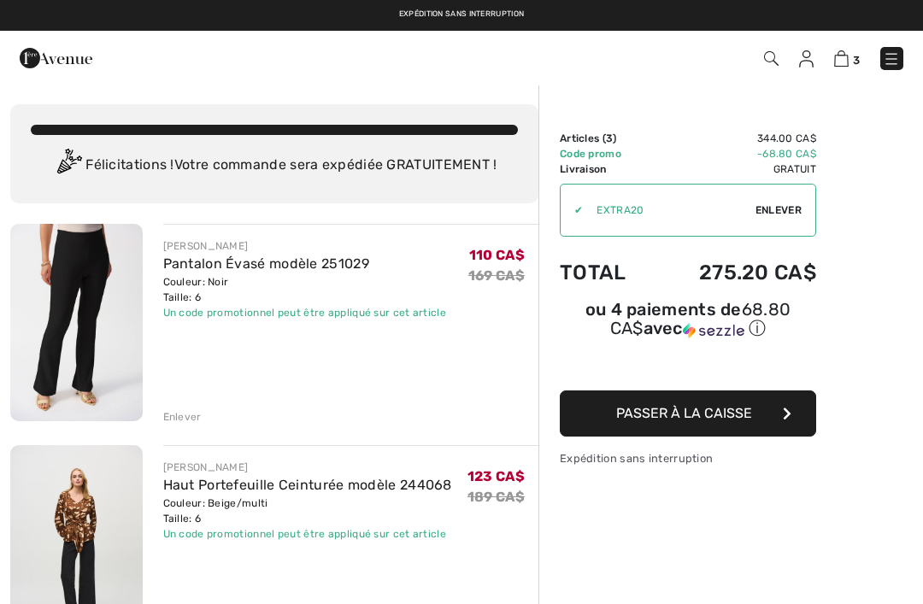
click at [899, 56] on img at bounding box center [890, 58] width 17 height 17
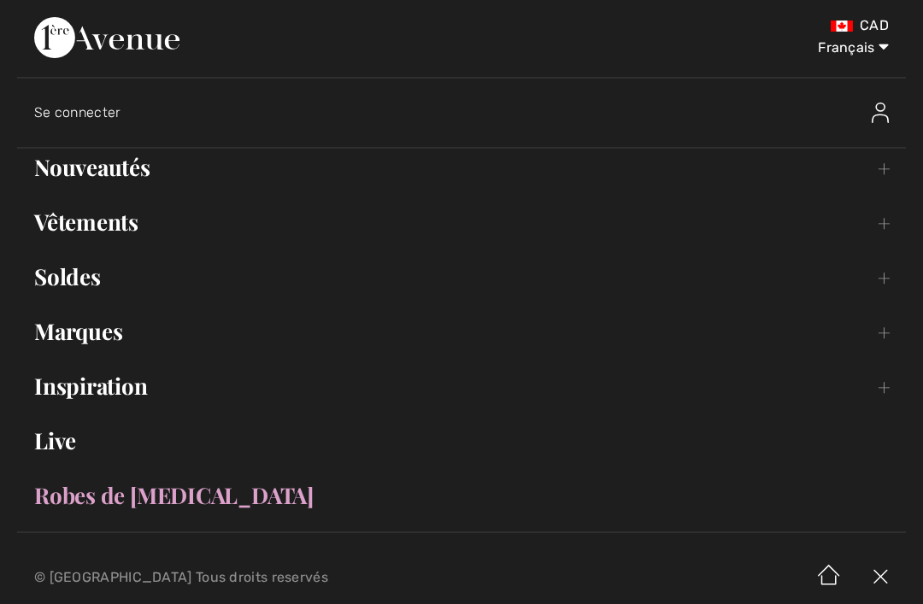
click at [97, 285] on link "Soldes Toggle submenu" at bounding box center [461, 277] width 888 height 38
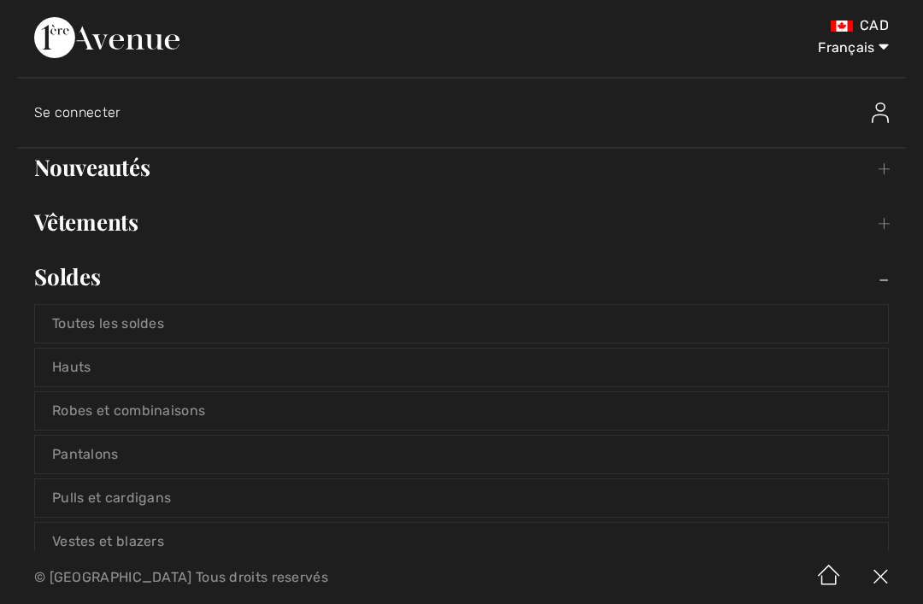
click at [66, 362] on link "Hauts" at bounding box center [461, 368] width 853 height 38
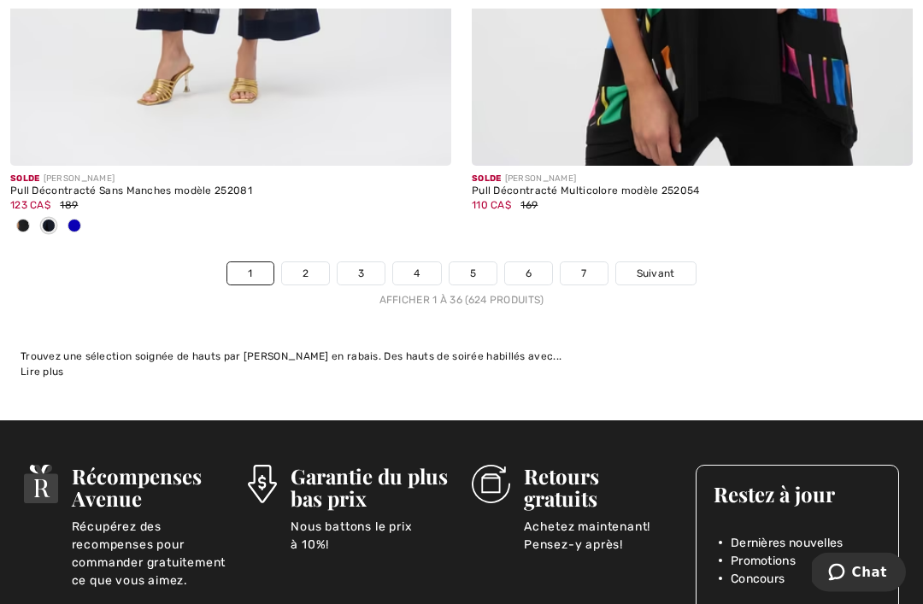
scroll to position [13831, 0]
click at [663, 267] on span "Suivant" at bounding box center [655, 273] width 38 height 15
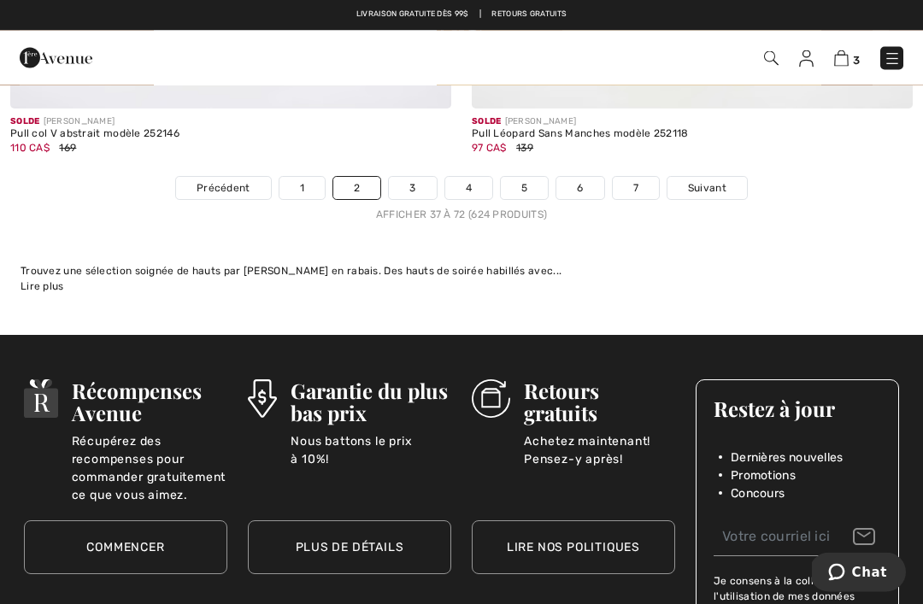
scroll to position [13821, 0]
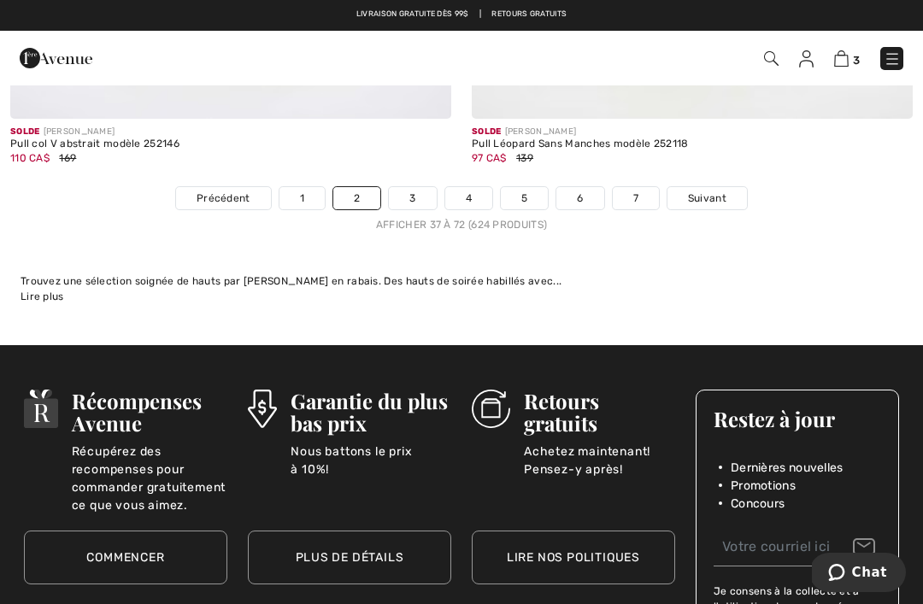
click at [715, 191] on span "Suivant" at bounding box center [707, 198] width 38 height 15
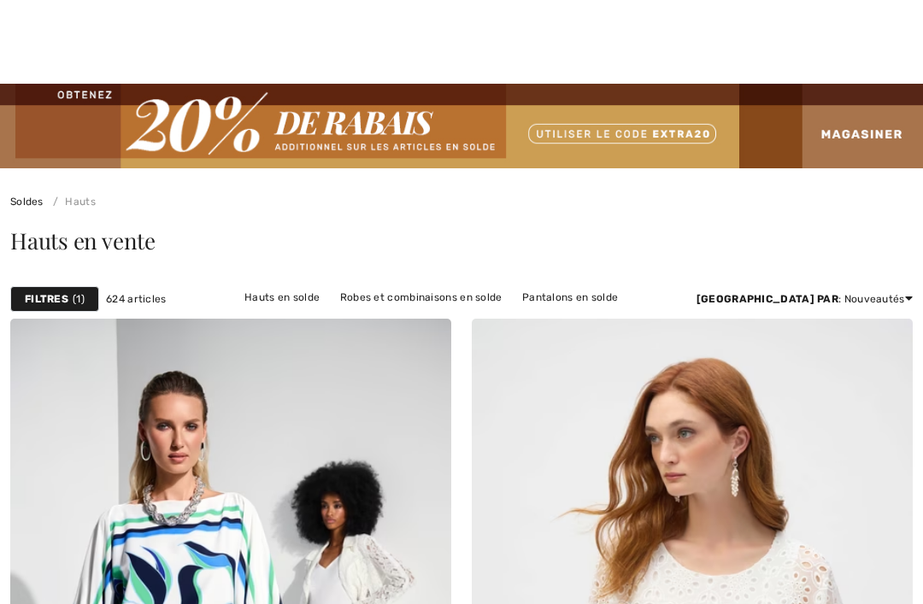
checkbox input "true"
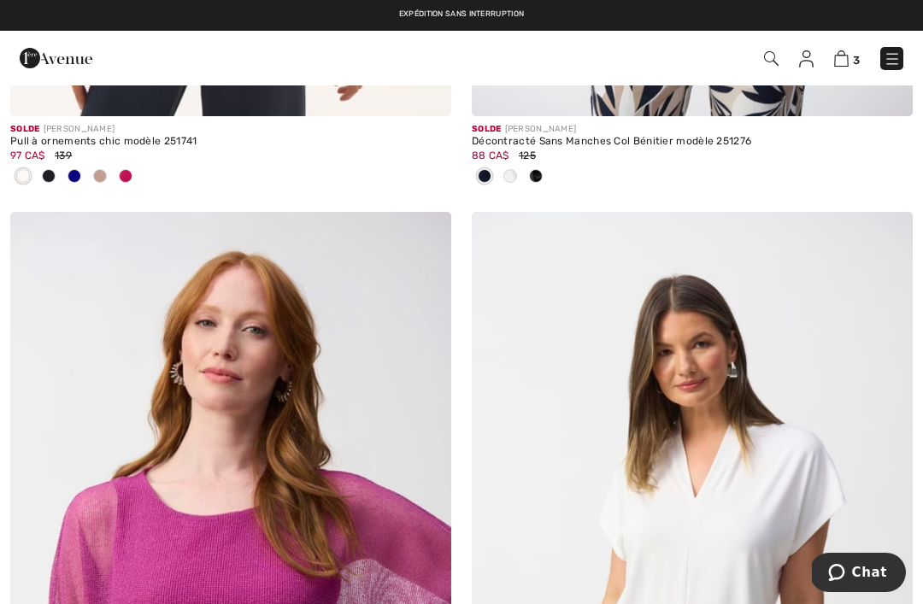
scroll to position [10877, 0]
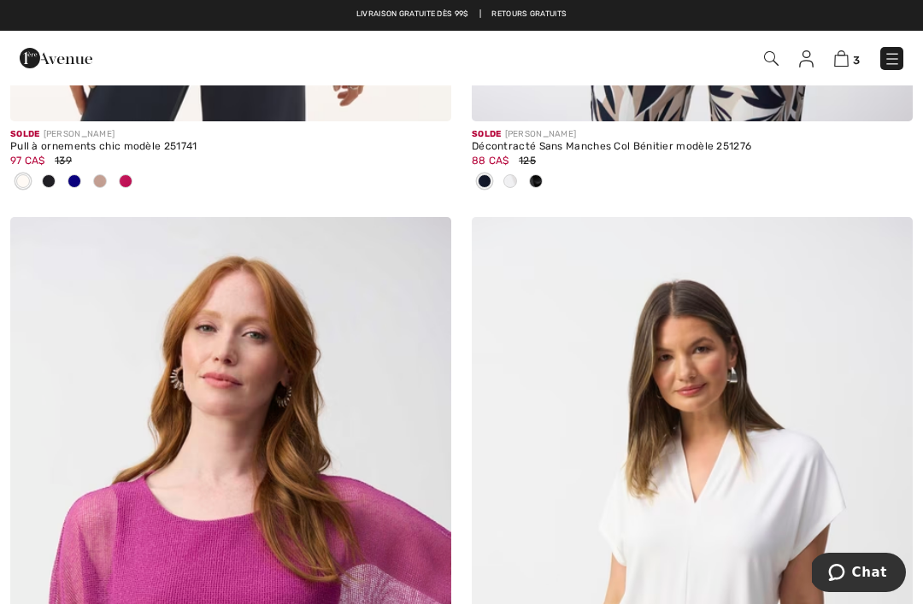
click at [847, 54] on img at bounding box center [841, 58] width 15 height 16
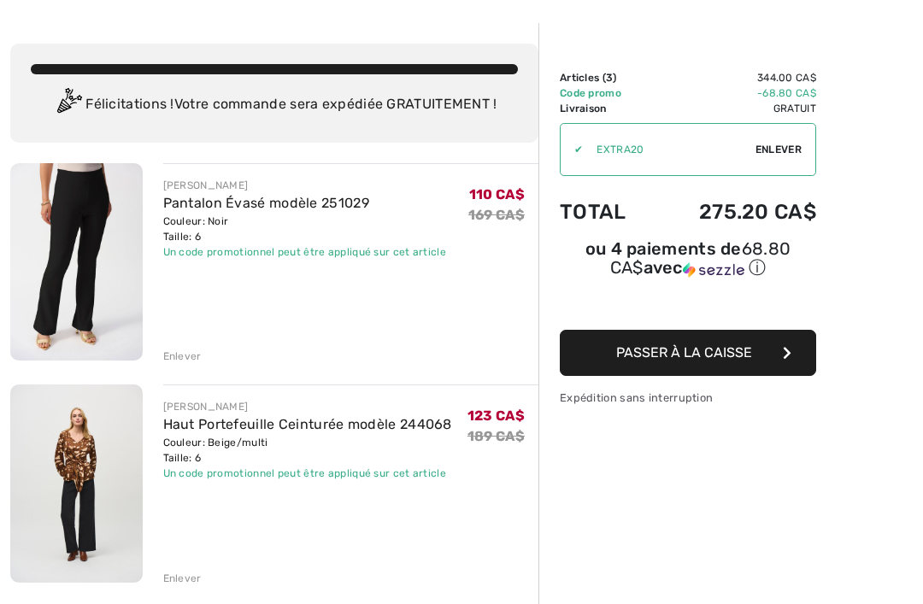
scroll to position [68, 0]
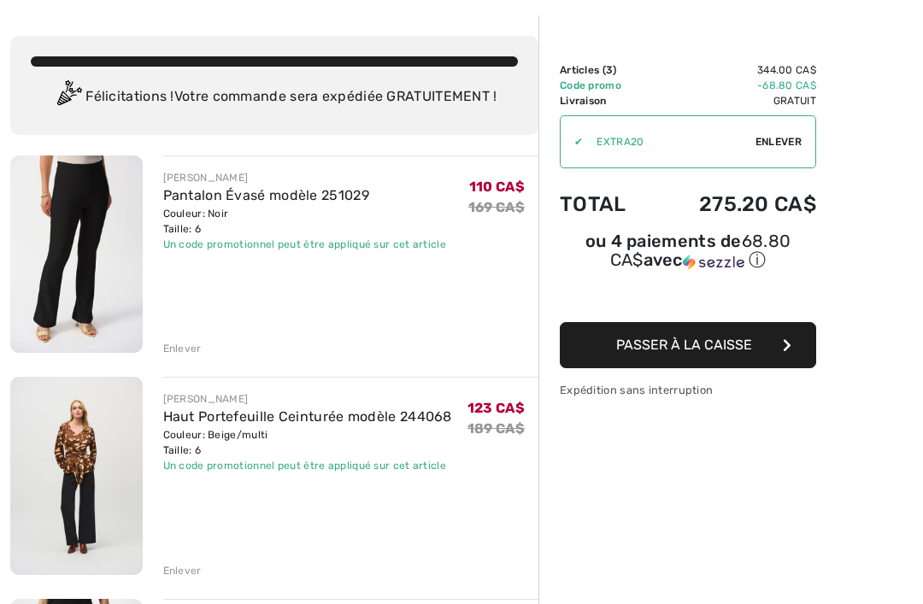
click at [196, 572] on div "Enlever" at bounding box center [182, 570] width 38 height 15
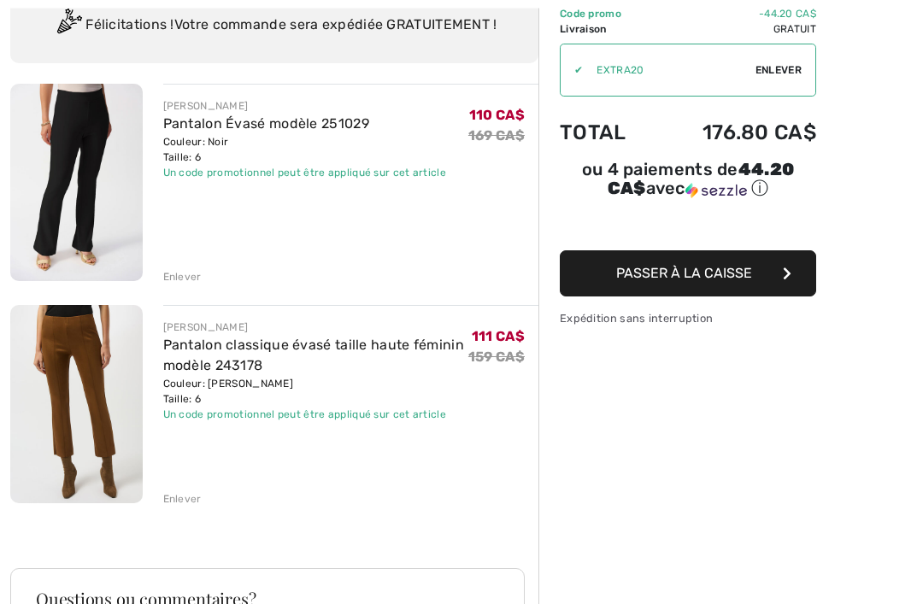
click at [199, 501] on div "Enlever" at bounding box center [182, 499] width 38 height 15
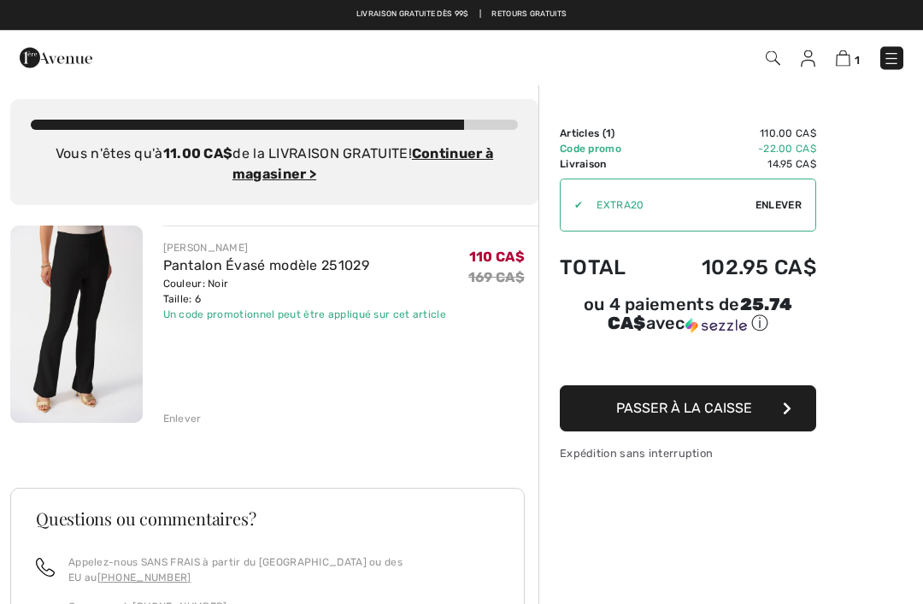
scroll to position [0, 0]
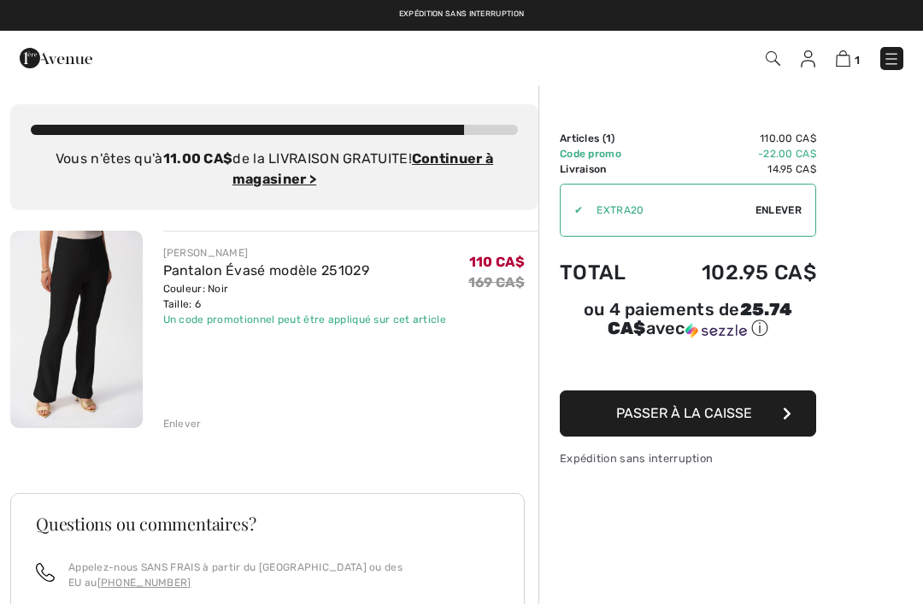
click at [890, 60] on img at bounding box center [890, 58] width 17 height 17
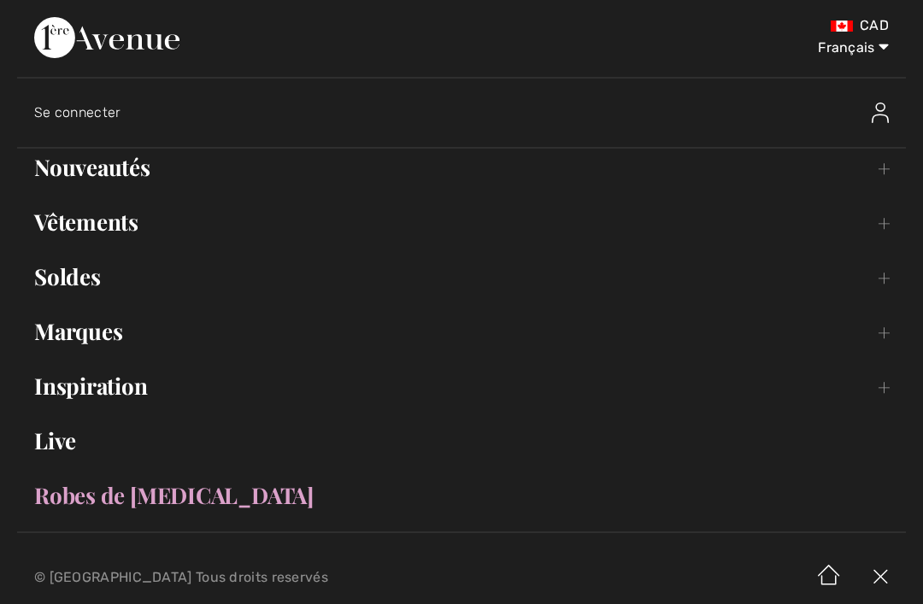
click at [50, 284] on link "Soldes Toggle submenu" at bounding box center [461, 277] width 888 height 38
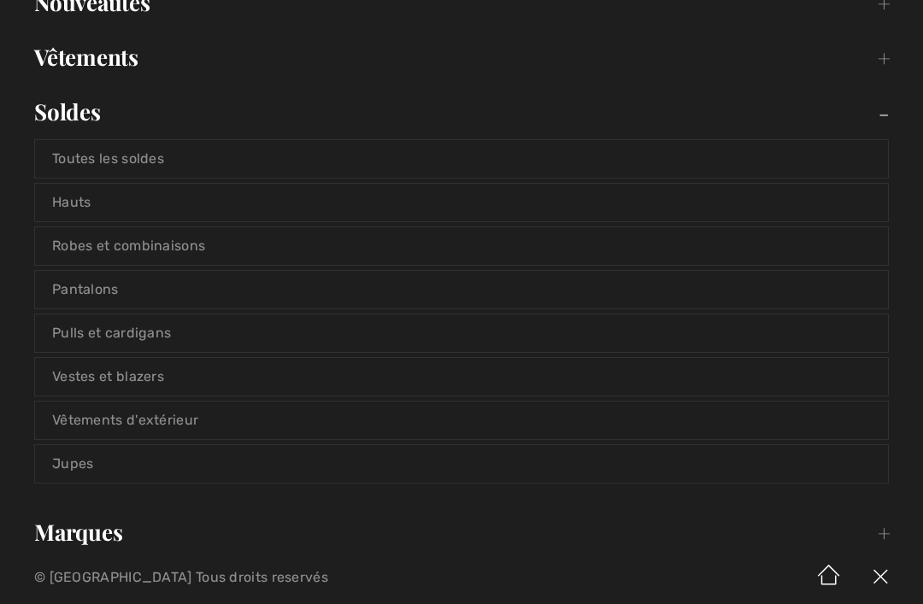
scroll to position [192, 0]
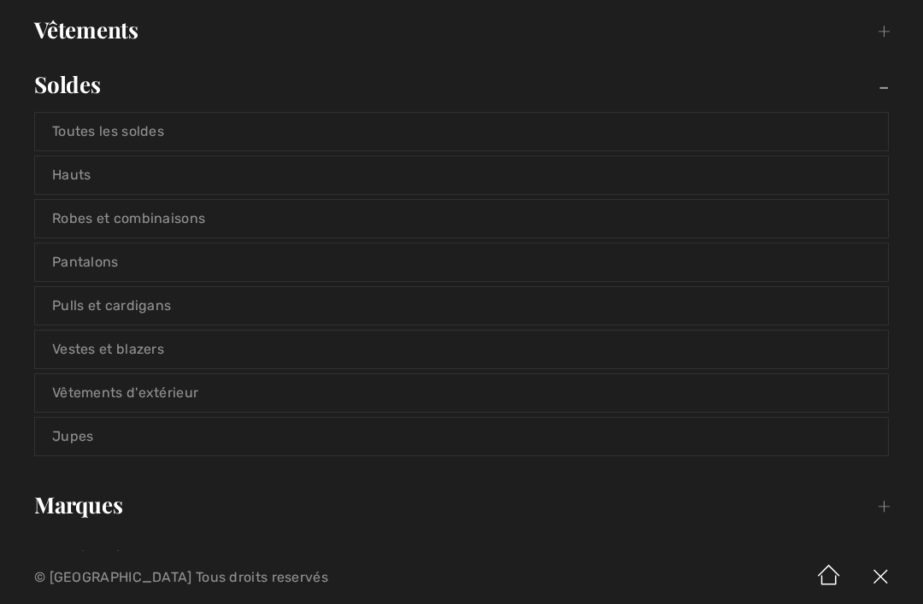
click at [62, 309] on link "Pulls et cardigans" at bounding box center [461, 306] width 853 height 38
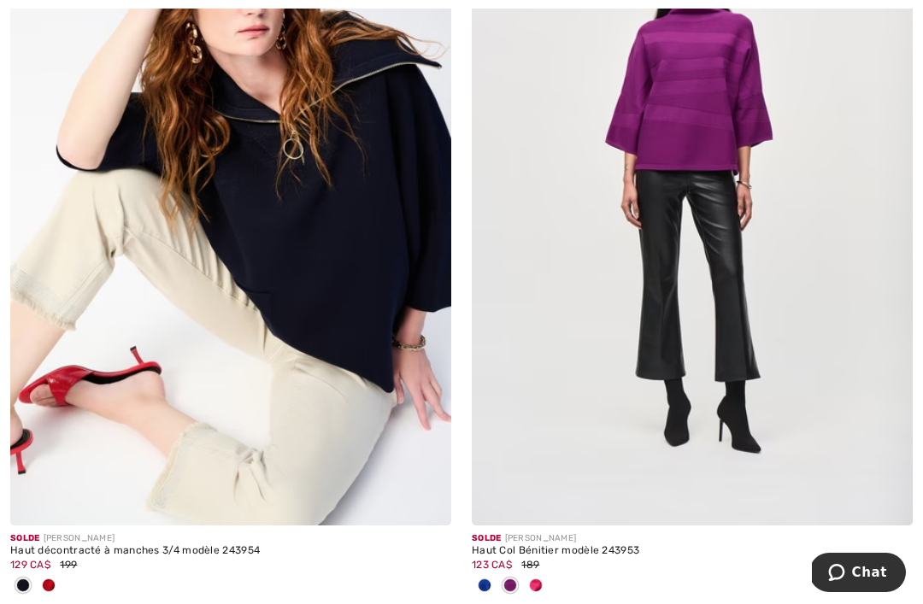
scroll to position [2722, 0]
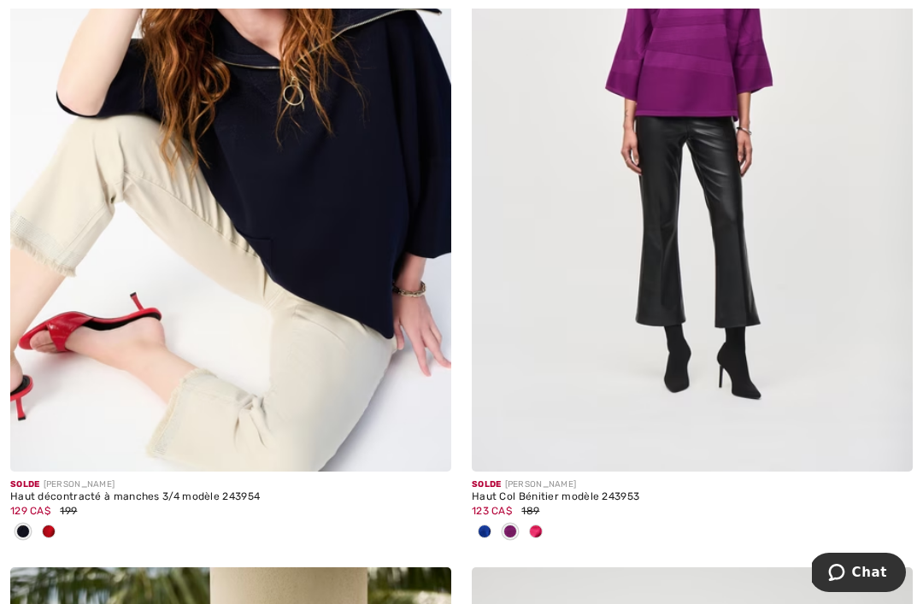
click at [540, 535] on div at bounding box center [536, 533] width 26 height 28
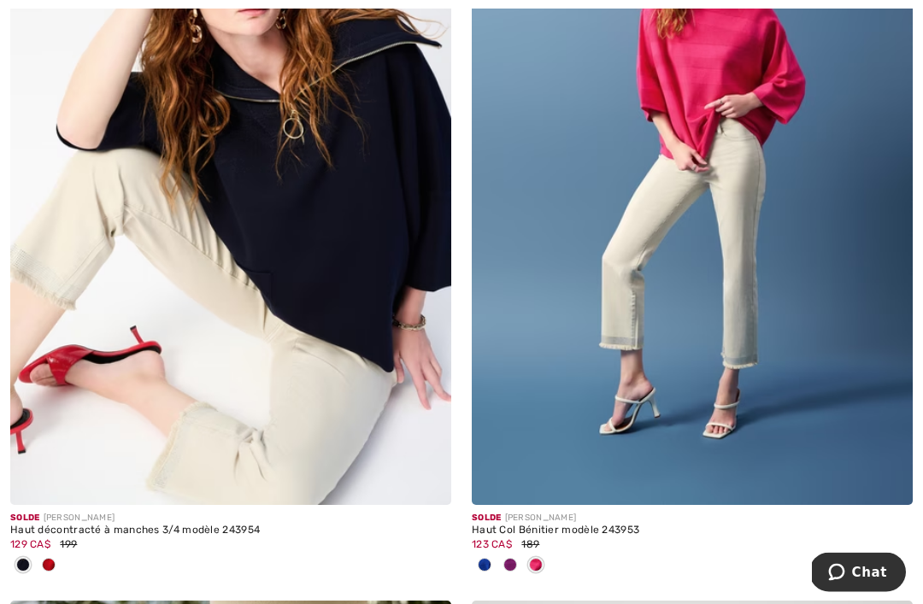
scroll to position [2716, 0]
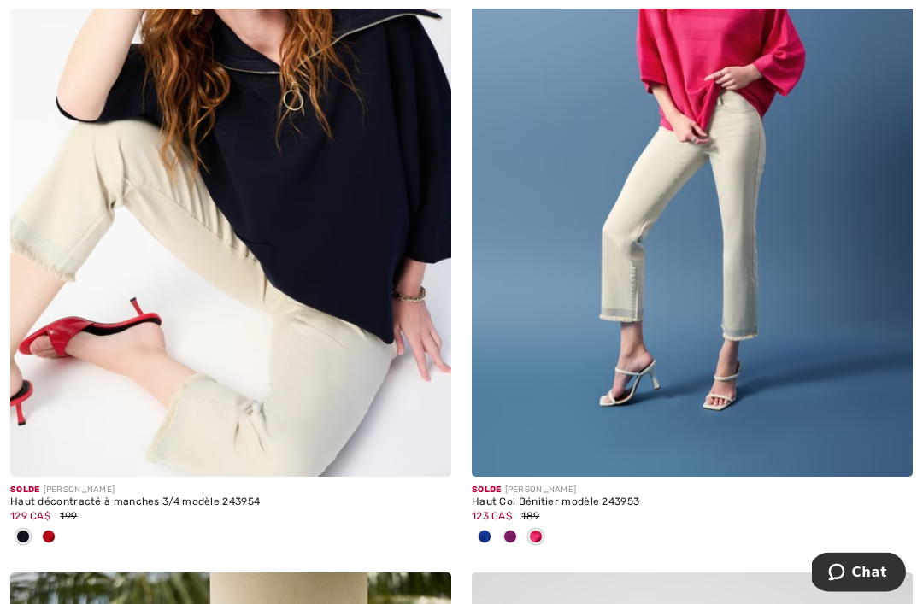
click at [49, 537] on span at bounding box center [49, 538] width 14 height 14
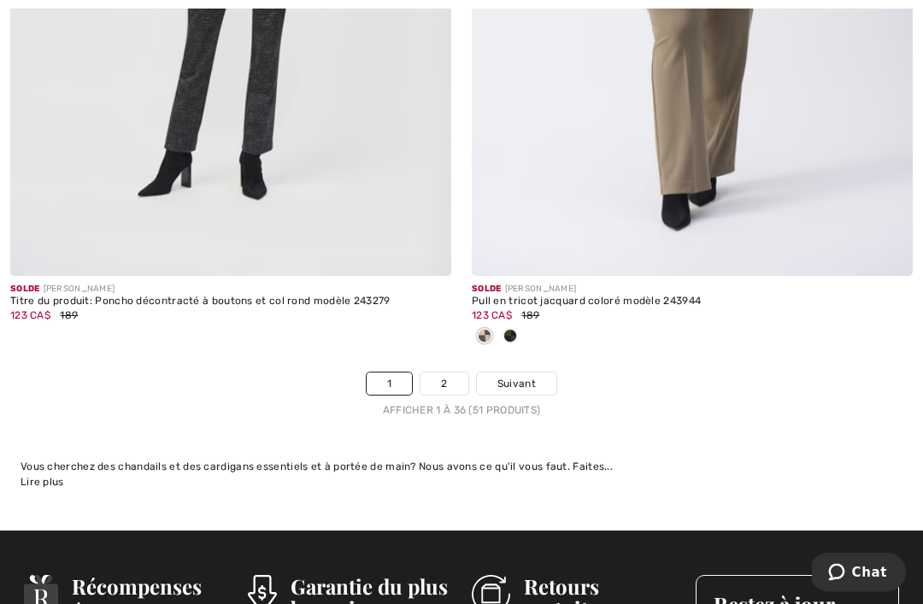
scroll to position [13731, 0]
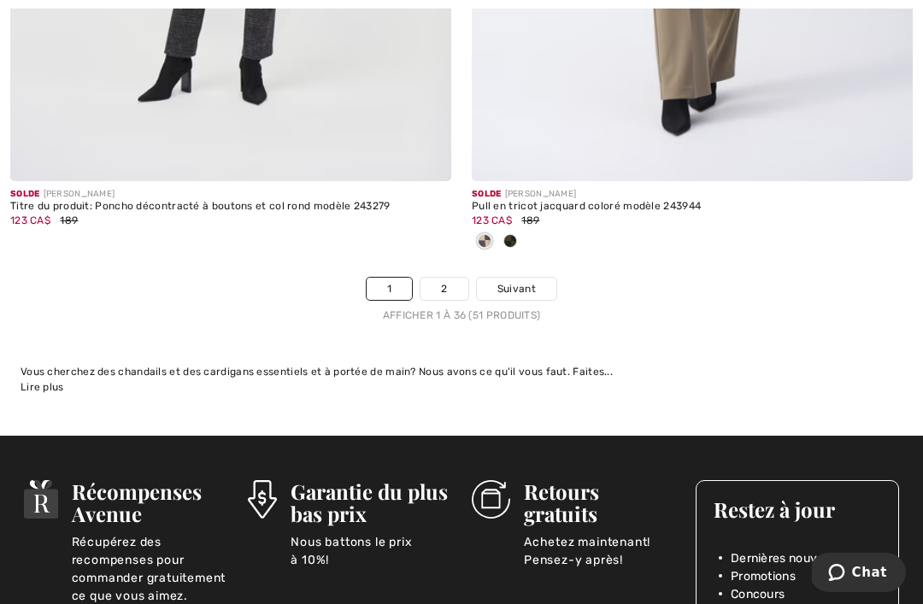
click at [537, 281] on link "Suivant" at bounding box center [516, 289] width 79 height 22
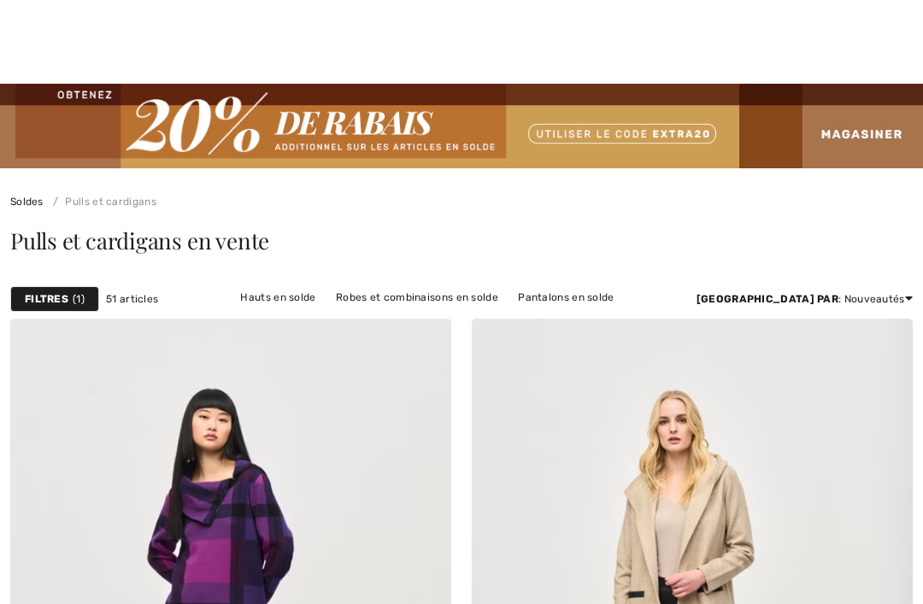
checkbox input "true"
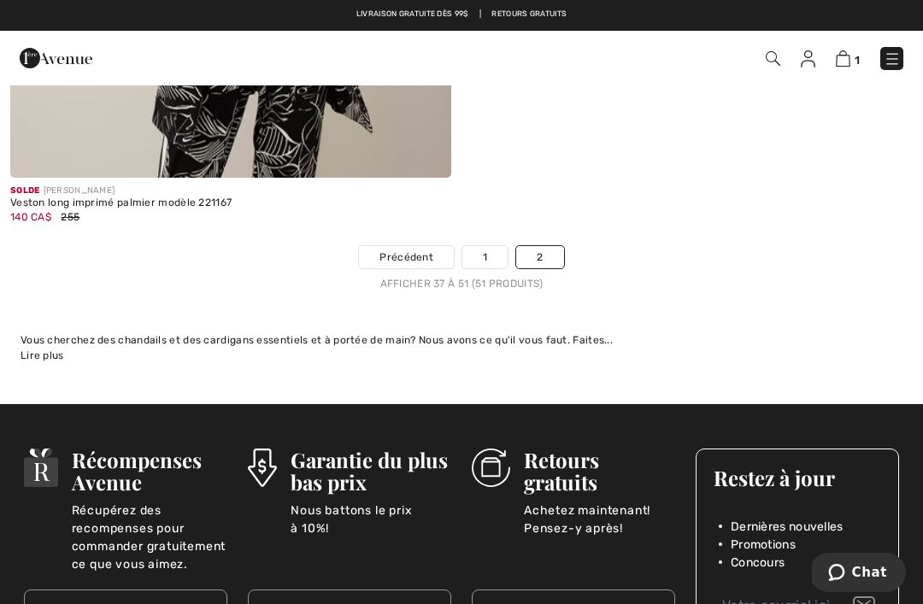
scroll to position [6563, 0]
